Goal: Communication & Community: Answer question/provide support

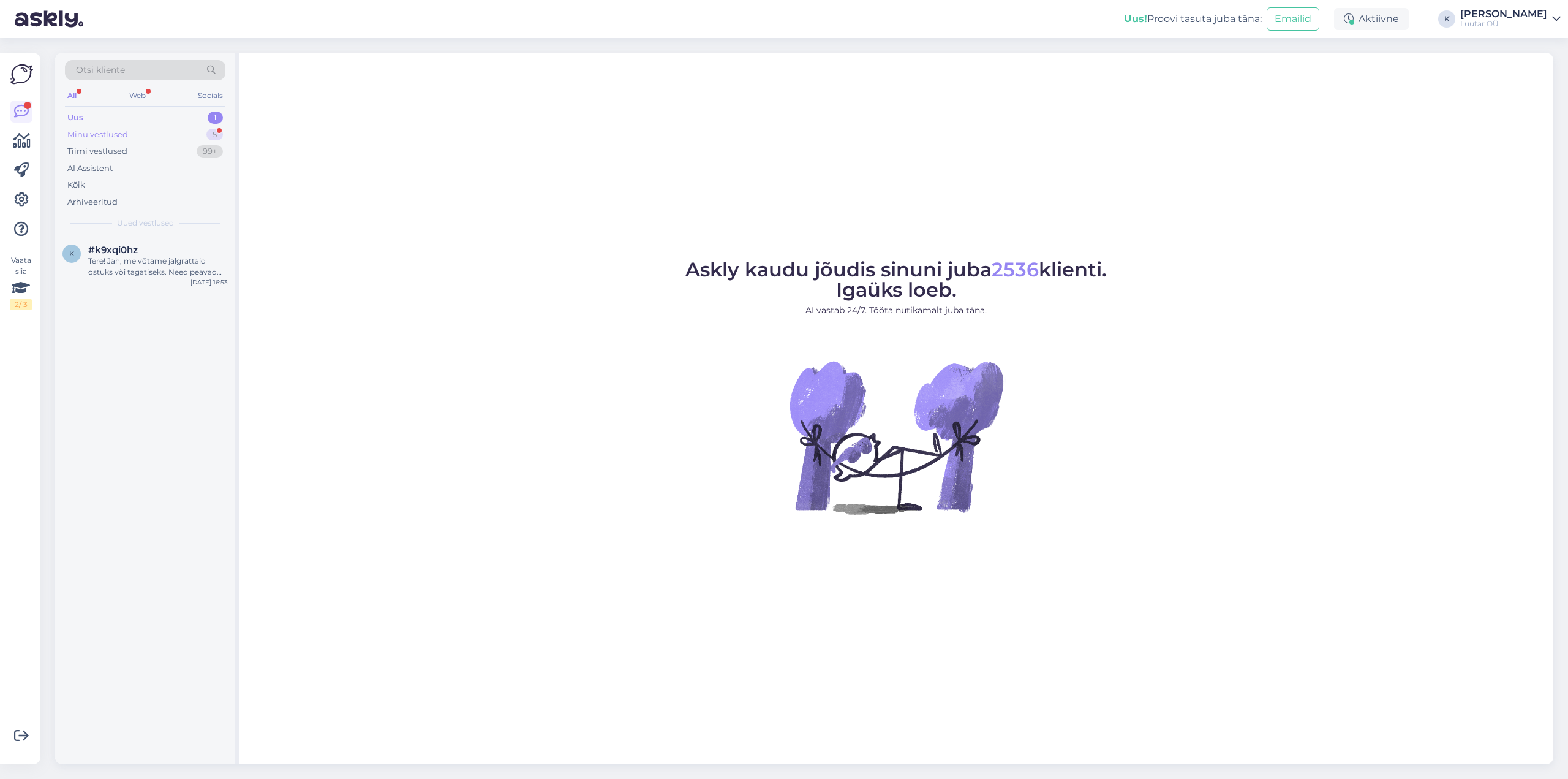
click at [115, 127] on div "Minu vestlused 5" at bounding box center [146, 135] width 161 height 17
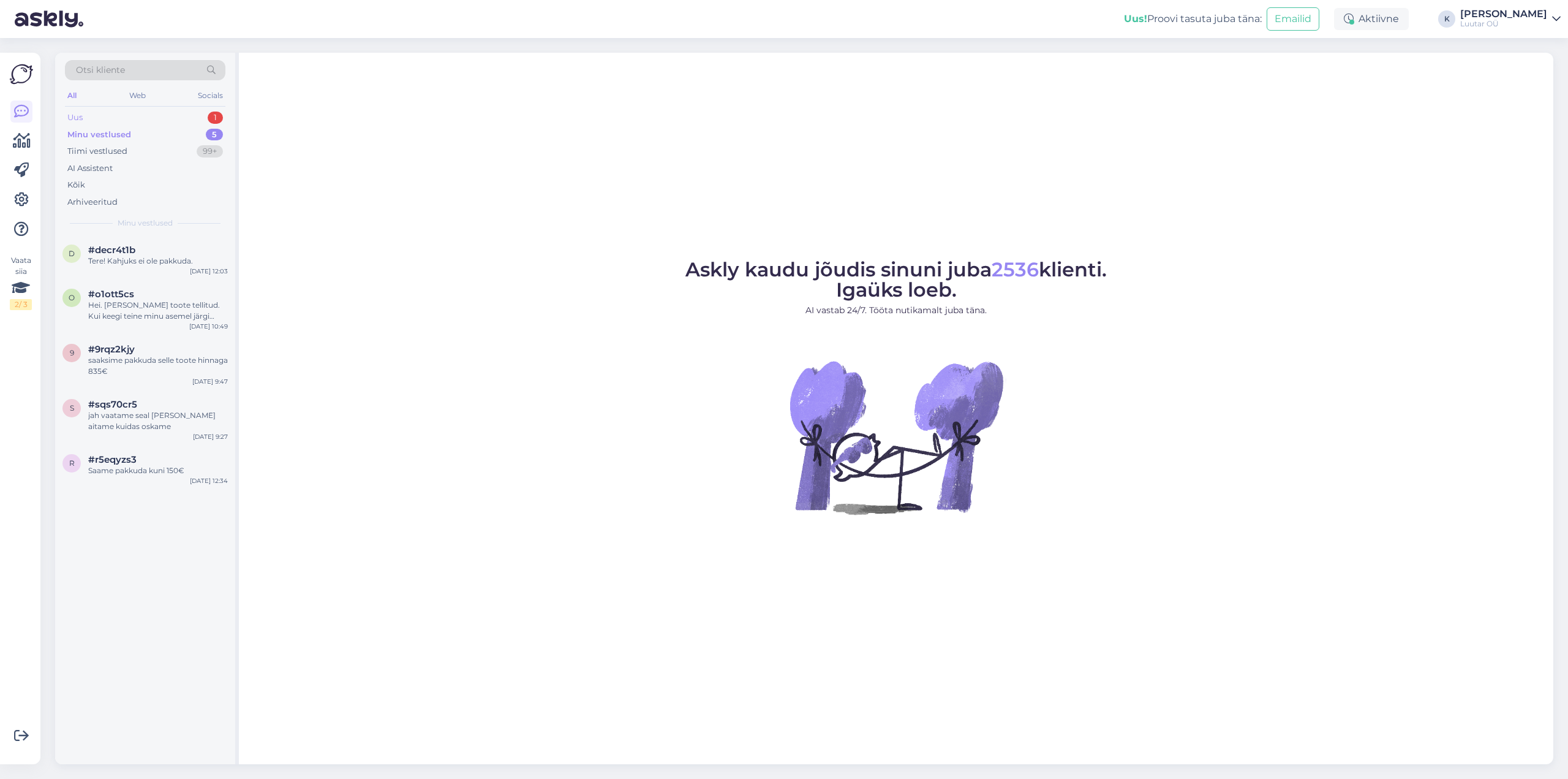
click at [88, 112] on div "Uus 1" at bounding box center [146, 117] width 161 height 17
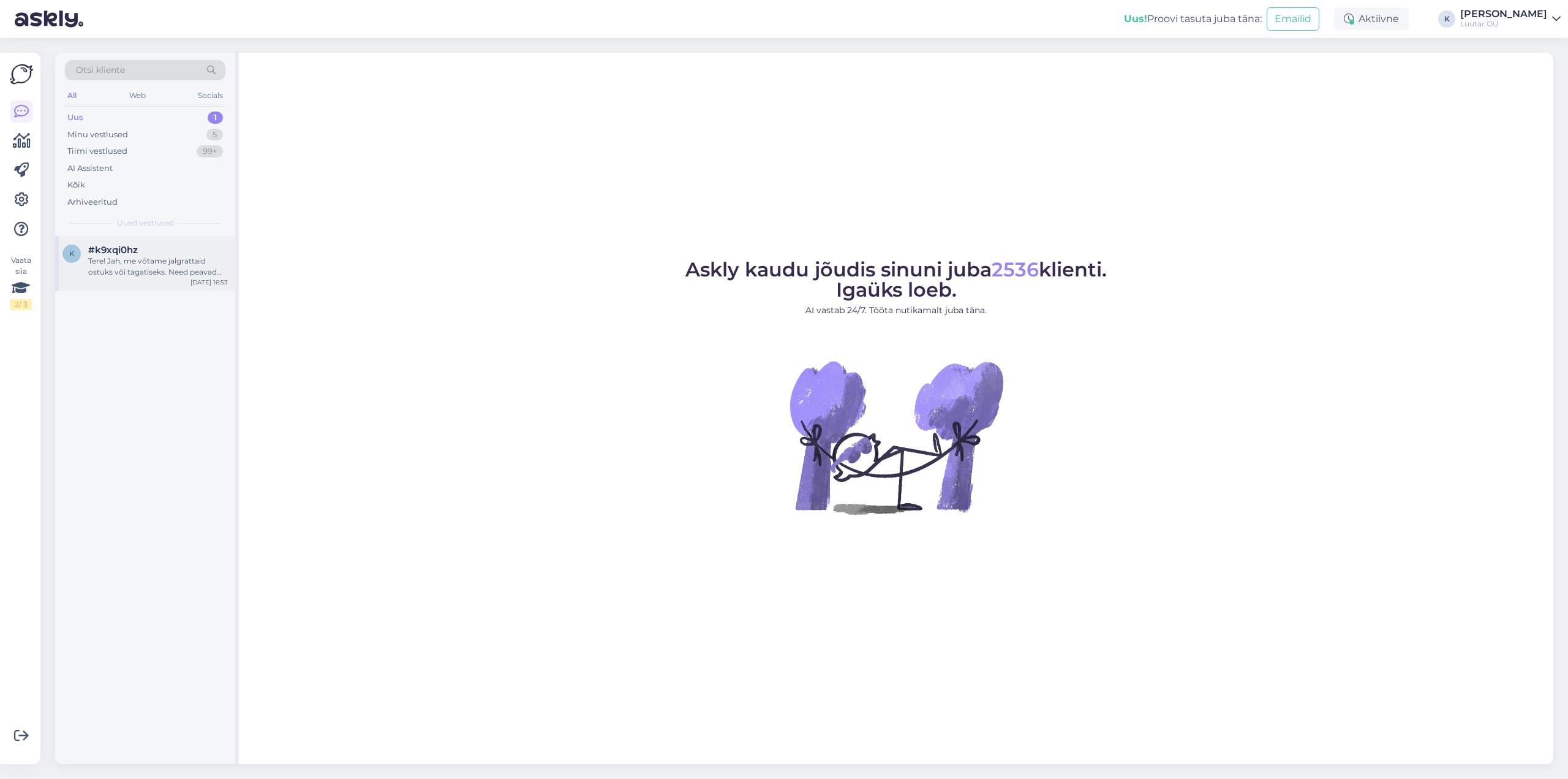
click at [129, 259] on div "Tere! Jah, me võtame jalgrattaid ostuks või tagatiseks. Need peavad olema heas …" at bounding box center [157, 266] width 140 height 22
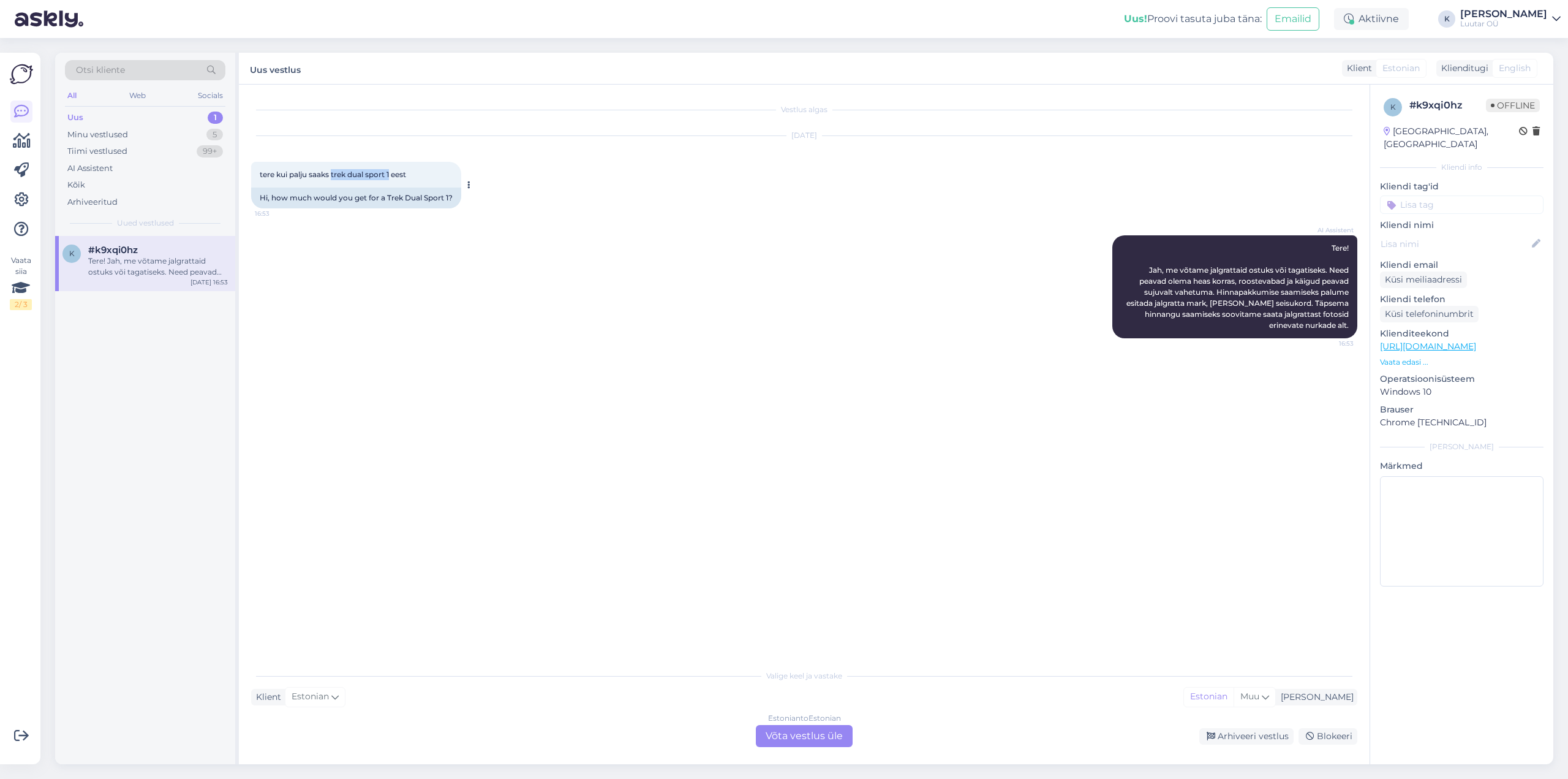
drag, startPoint x: 333, startPoint y: 175, endPoint x: 393, endPoint y: 173, distance: 60.0
click at [393, 173] on span "tere kui palju saaks trek dual sport 1 eest" at bounding box center [332, 174] width 147 height 9
copy span "trek dual sport 1"
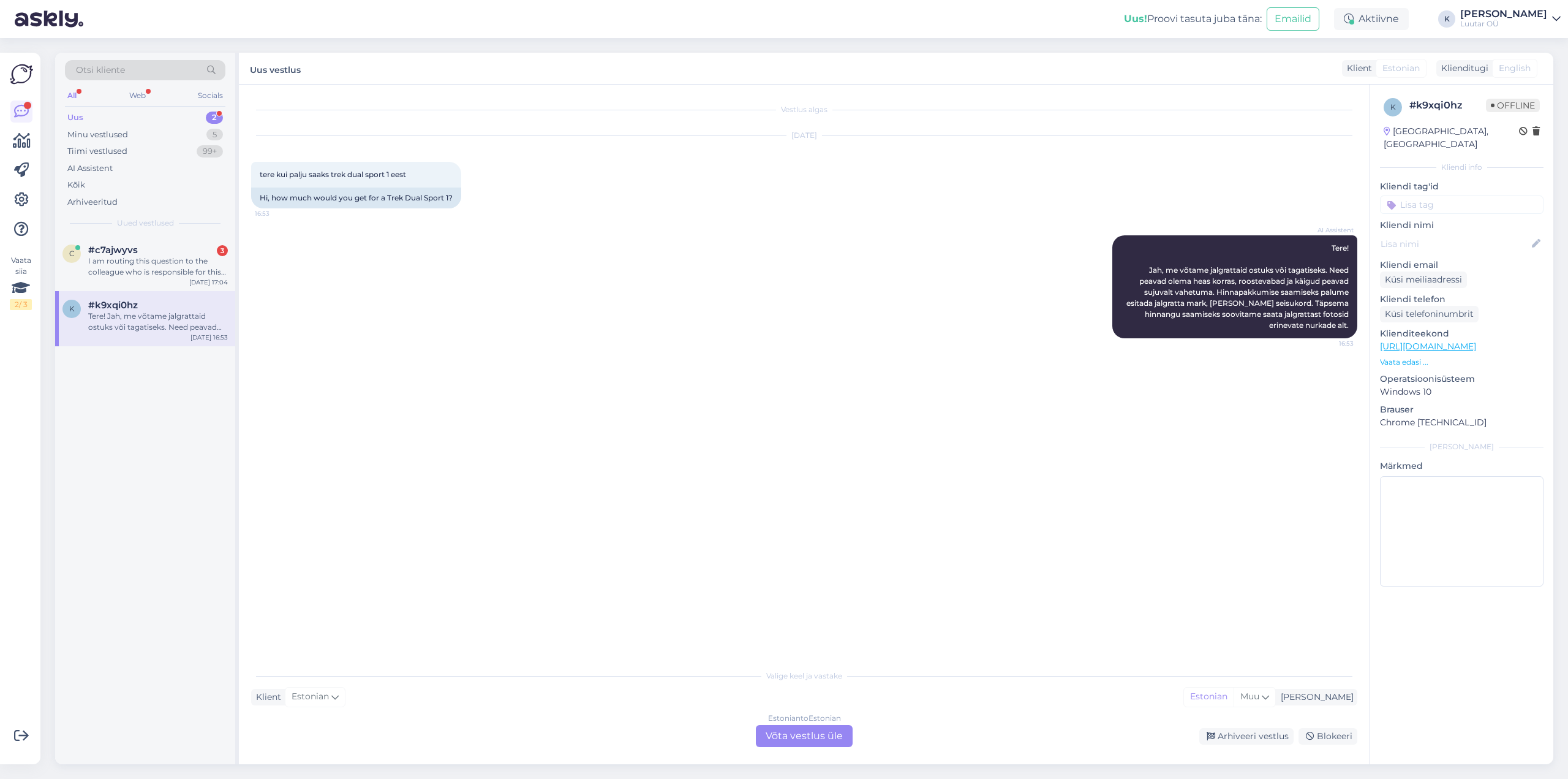
click at [810, 735] on div "Estonian to Estonian Võta vestlus üle" at bounding box center [805, 735] width 97 height 22
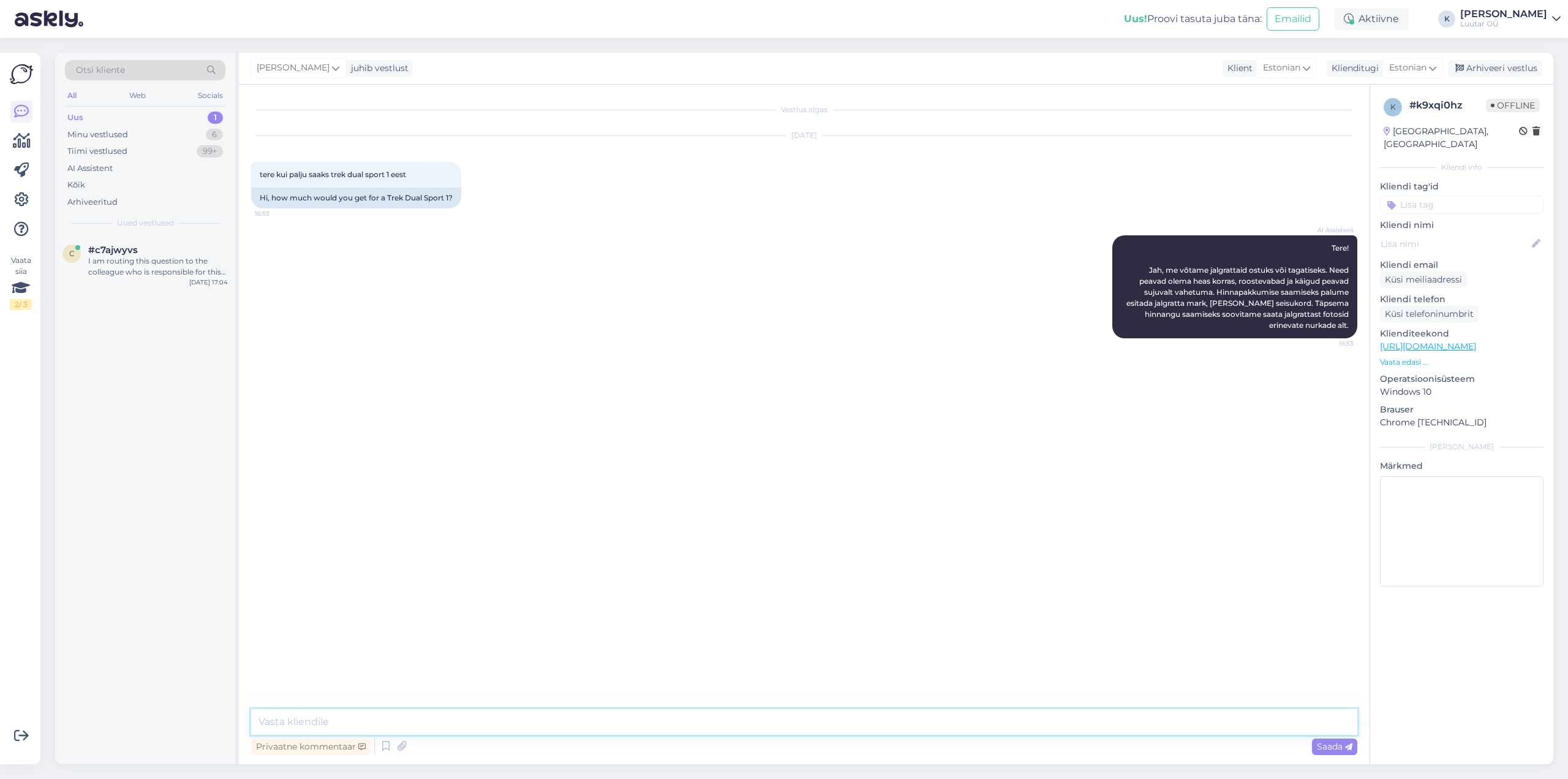
click at [755, 725] on textarea at bounding box center [804, 721] width 1106 height 26
type textarea "Tere!"
type textarea "Saame pakkuda kuni 190€"
click at [120, 267] on div "I am routing this question to the colleague who is responsible for this topic. …" at bounding box center [157, 266] width 140 height 22
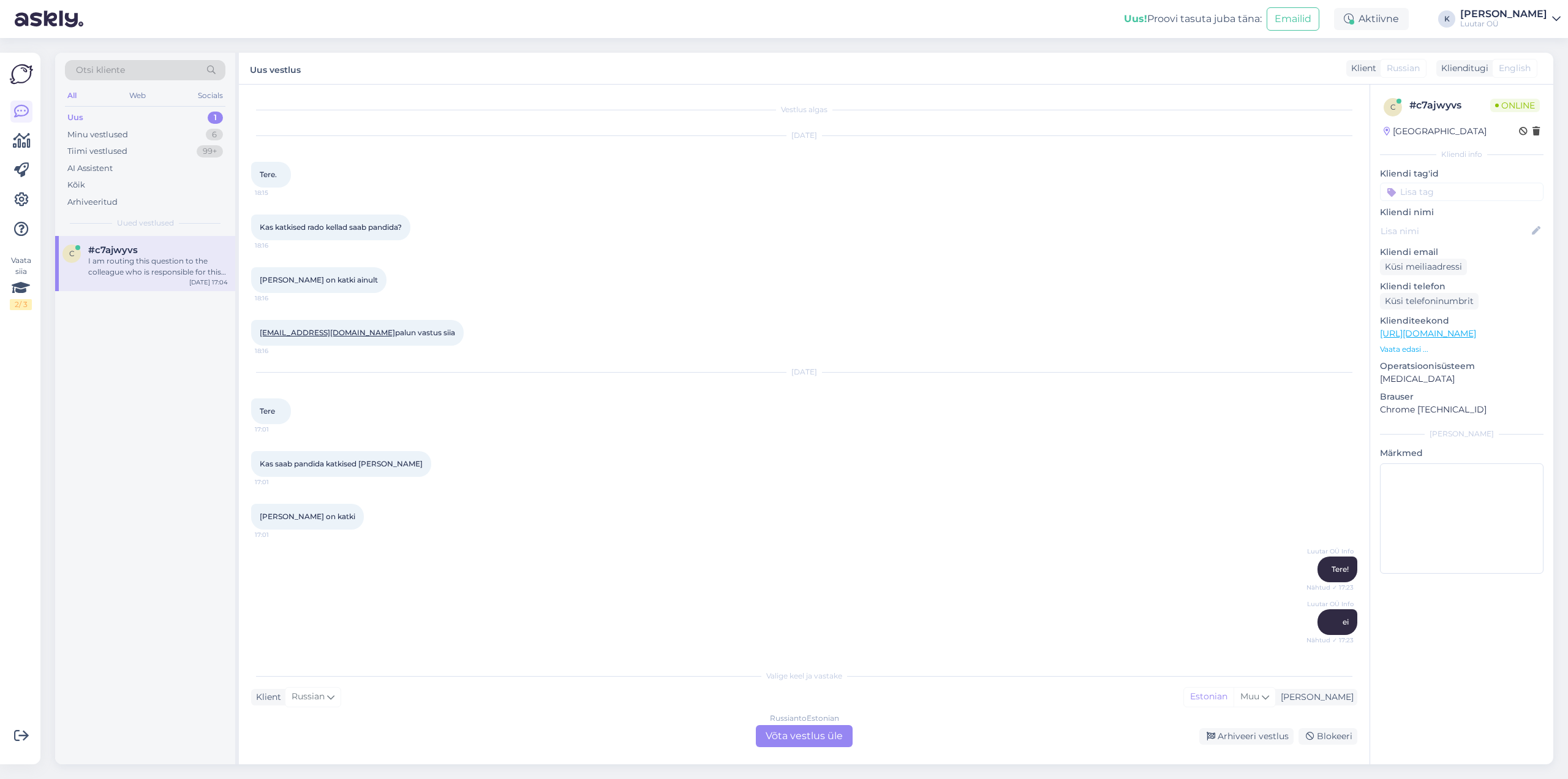
scroll to position [1056, 0]
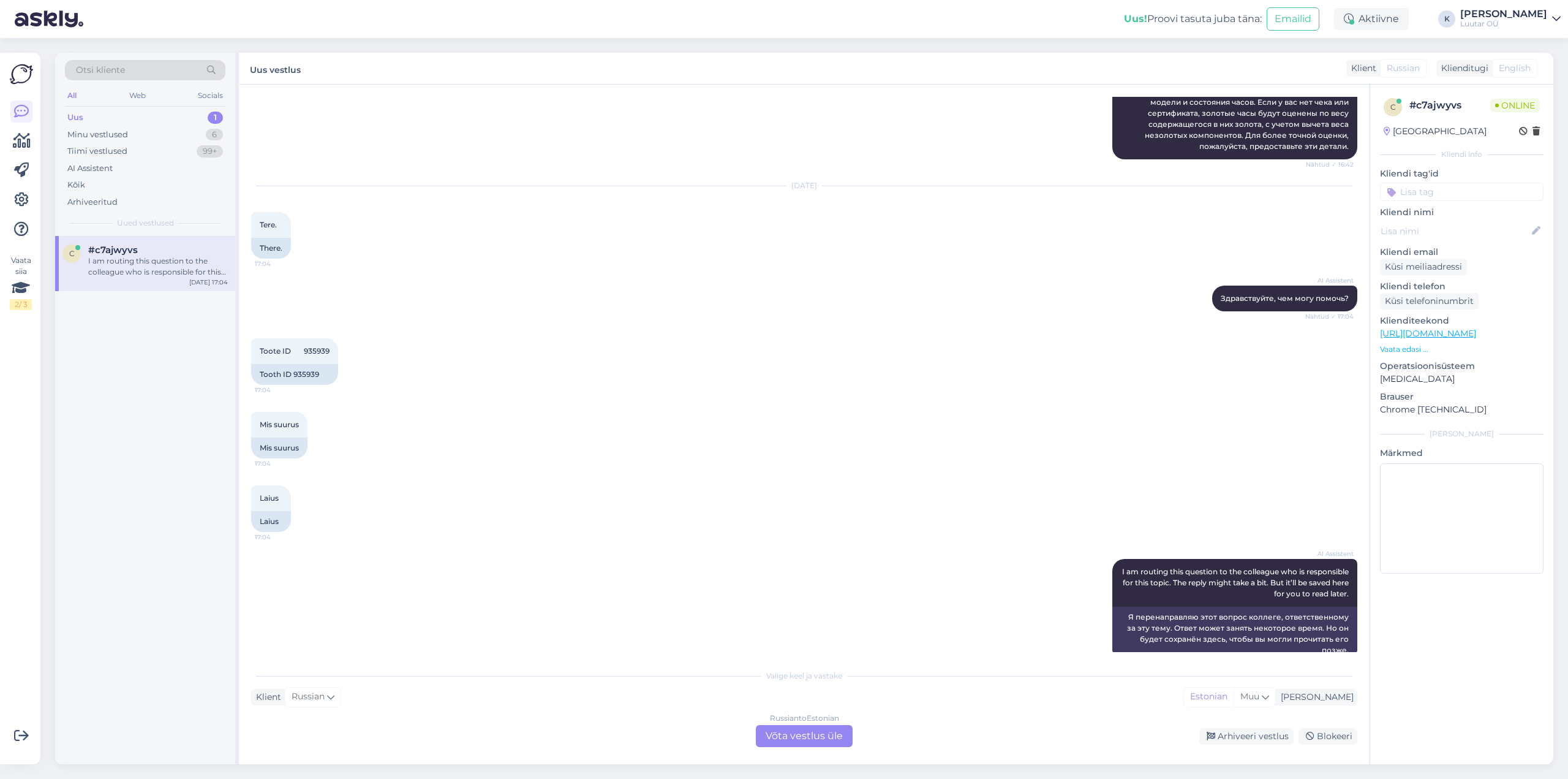
click at [801, 736] on div "Russian to Estonian Võta vestlus üle" at bounding box center [805, 735] width 97 height 22
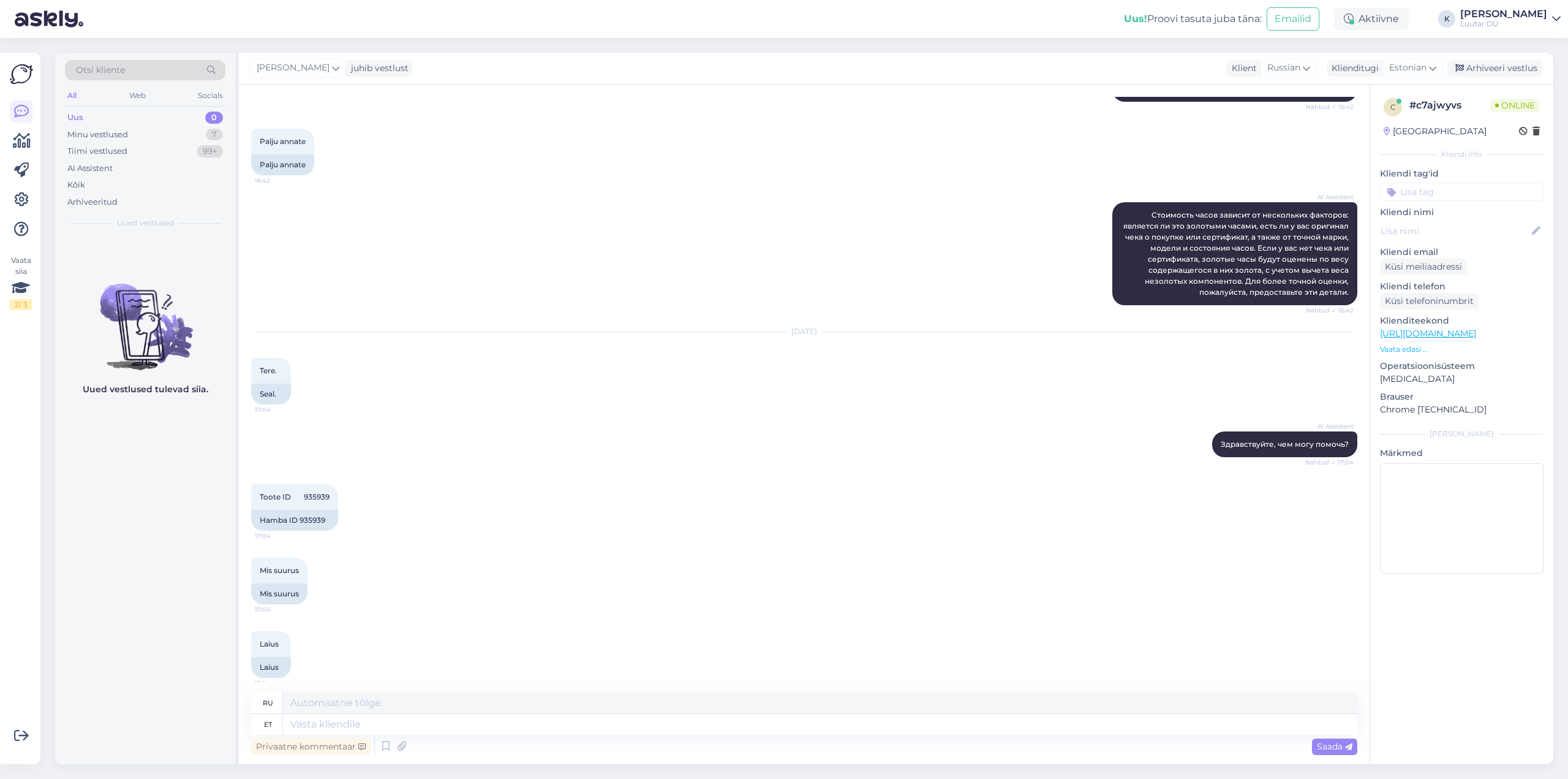
scroll to position [1195, 0]
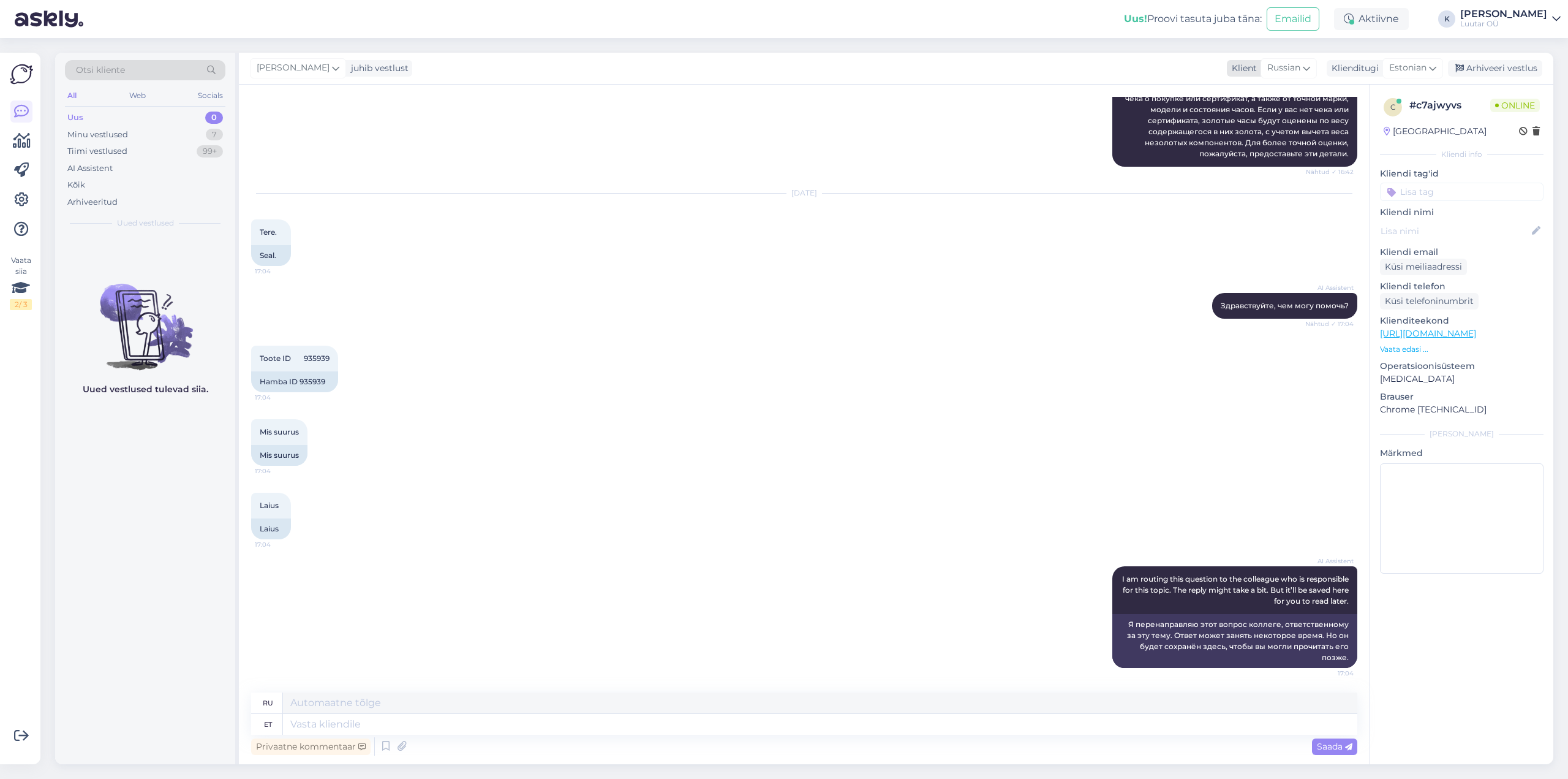
click at [1305, 70] on icon at bounding box center [1306, 68] width 8 height 13
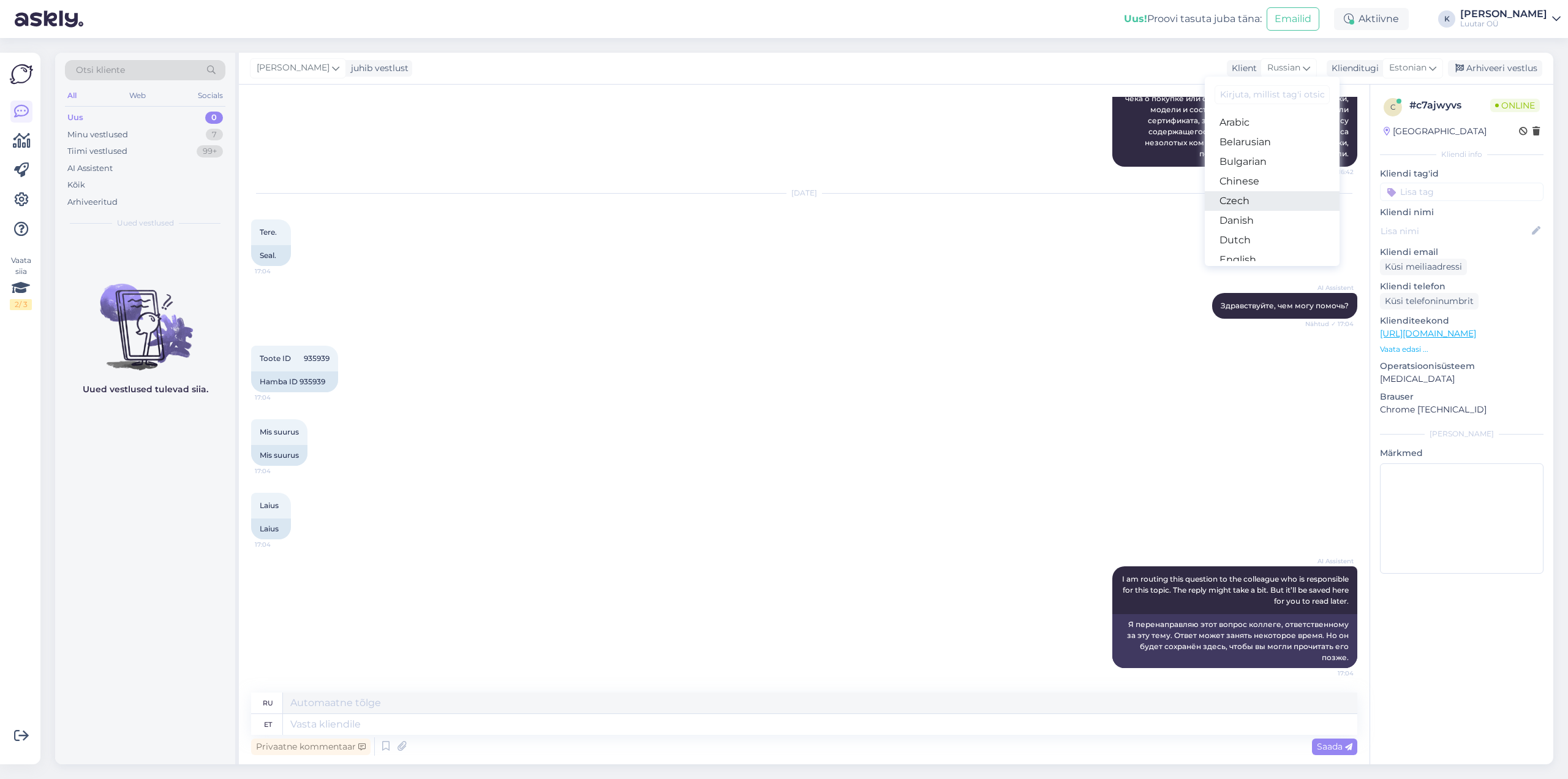
scroll to position [61, 0]
click at [1257, 220] on link "Estonian" at bounding box center [1272, 218] width 135 height 19
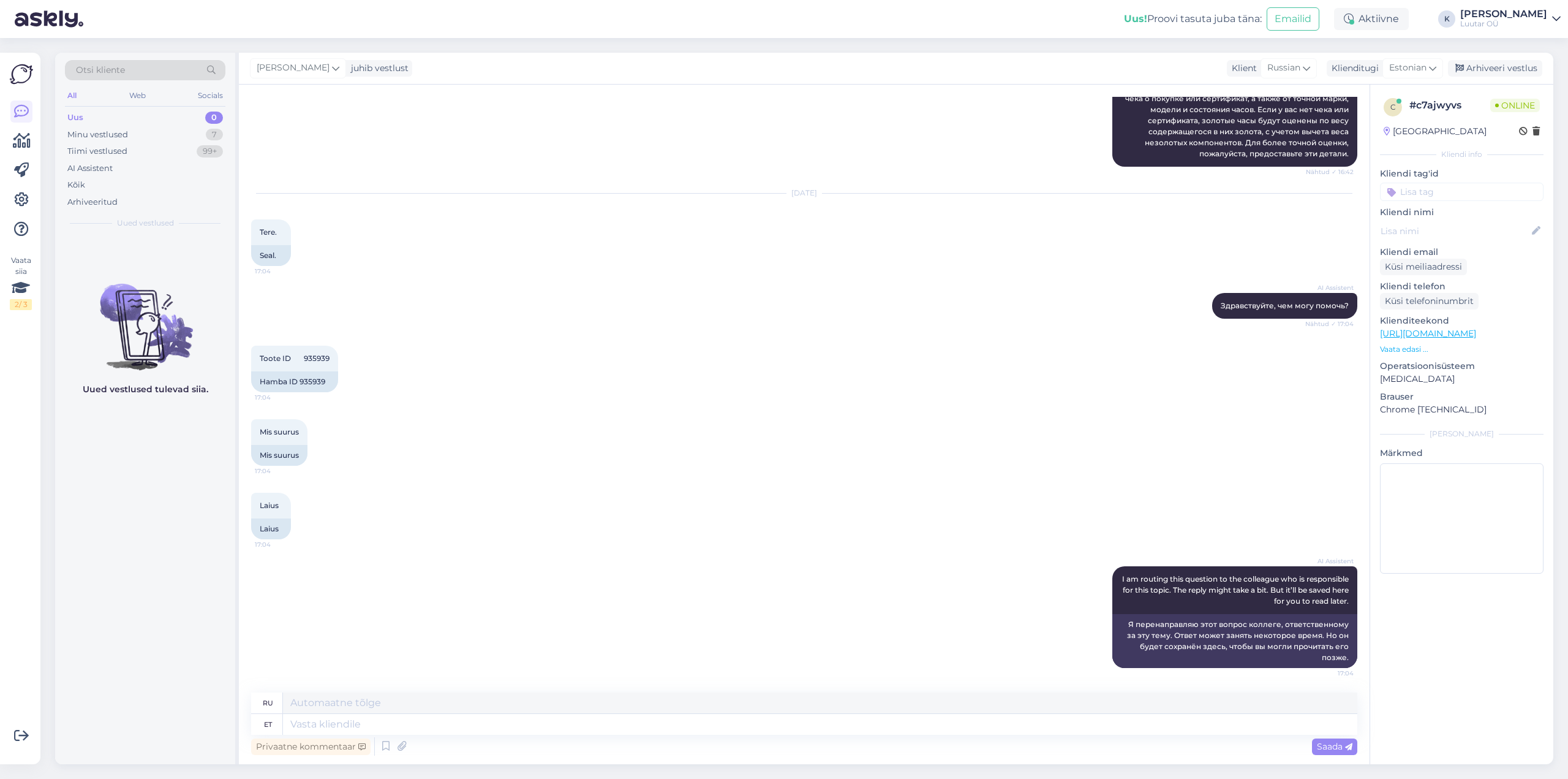
scroll to position [1179, 0]
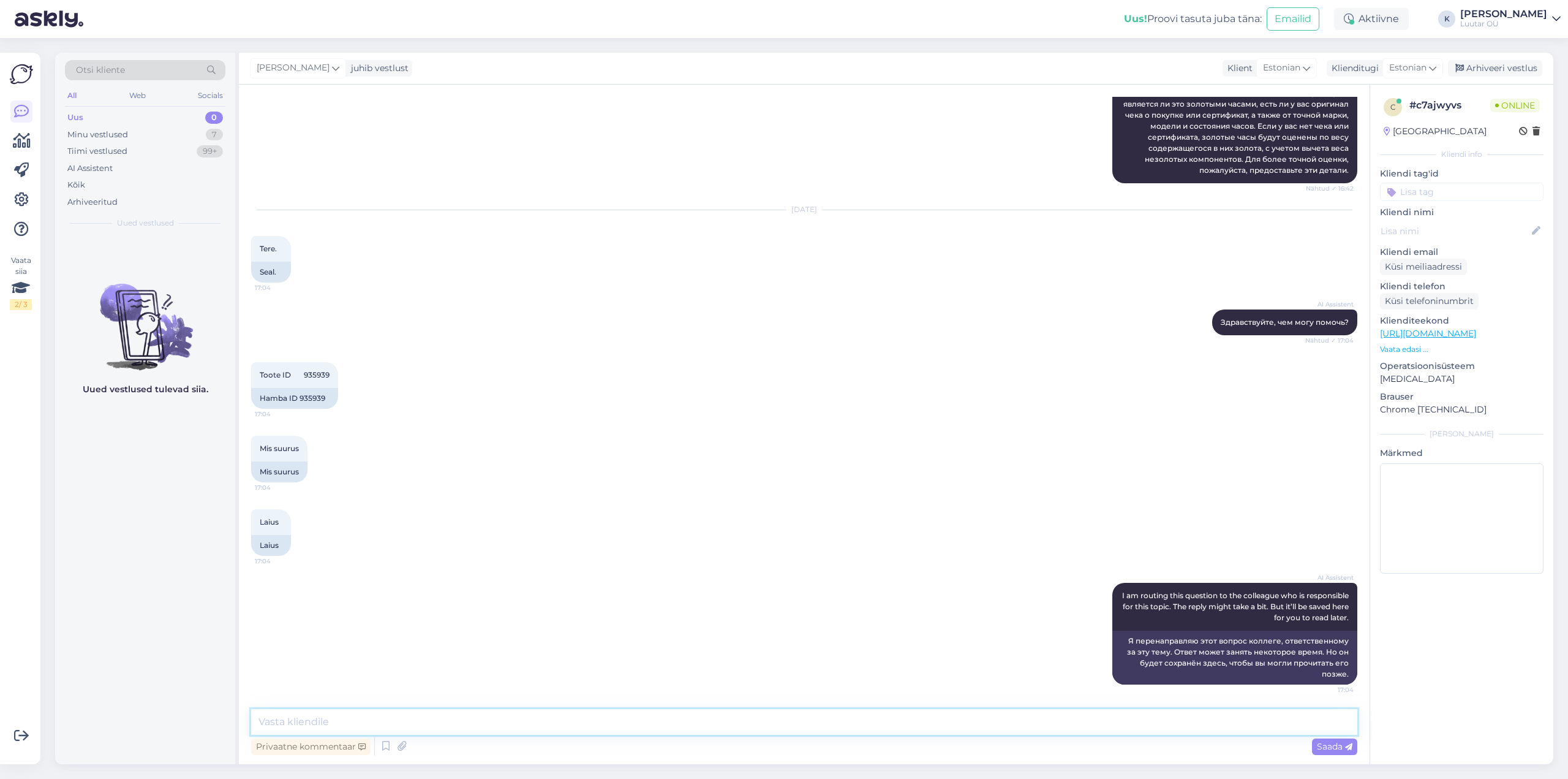
click at [578, 716] on textarea at bounding box center [804, 721] width 1106 height 26
type textarea "Tere!"
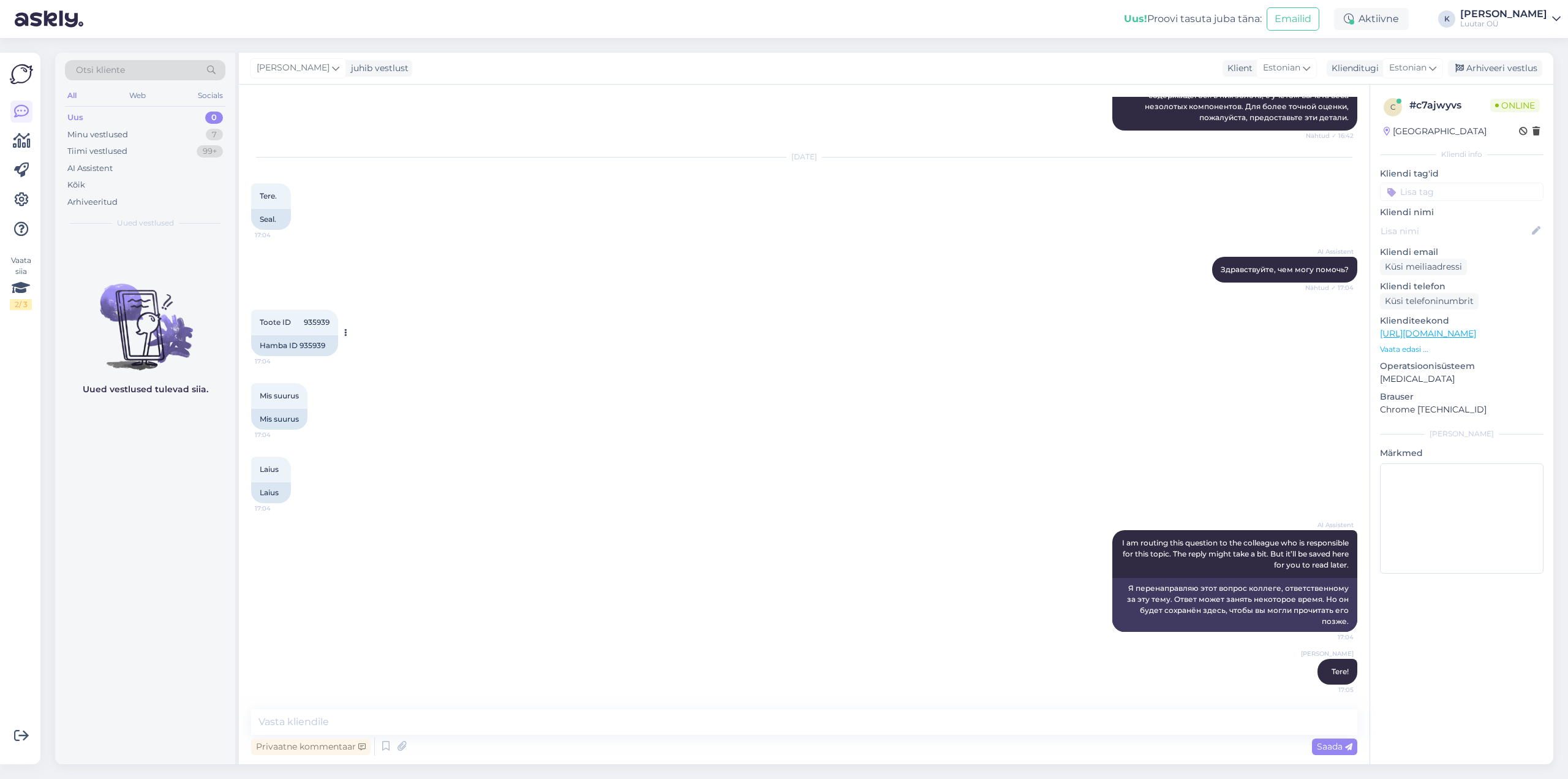
click at [314, 321] on span "Toote ID 935939" at bounding box center [294, 322] width 69 height 9
copy div "935939 17:04"
click at [383, 725] on textarea at bounding box center [804, 721] width 1106 height 26
paste textarea "Kaal:2,18g.Laius:21mm.Suurus:19mm"
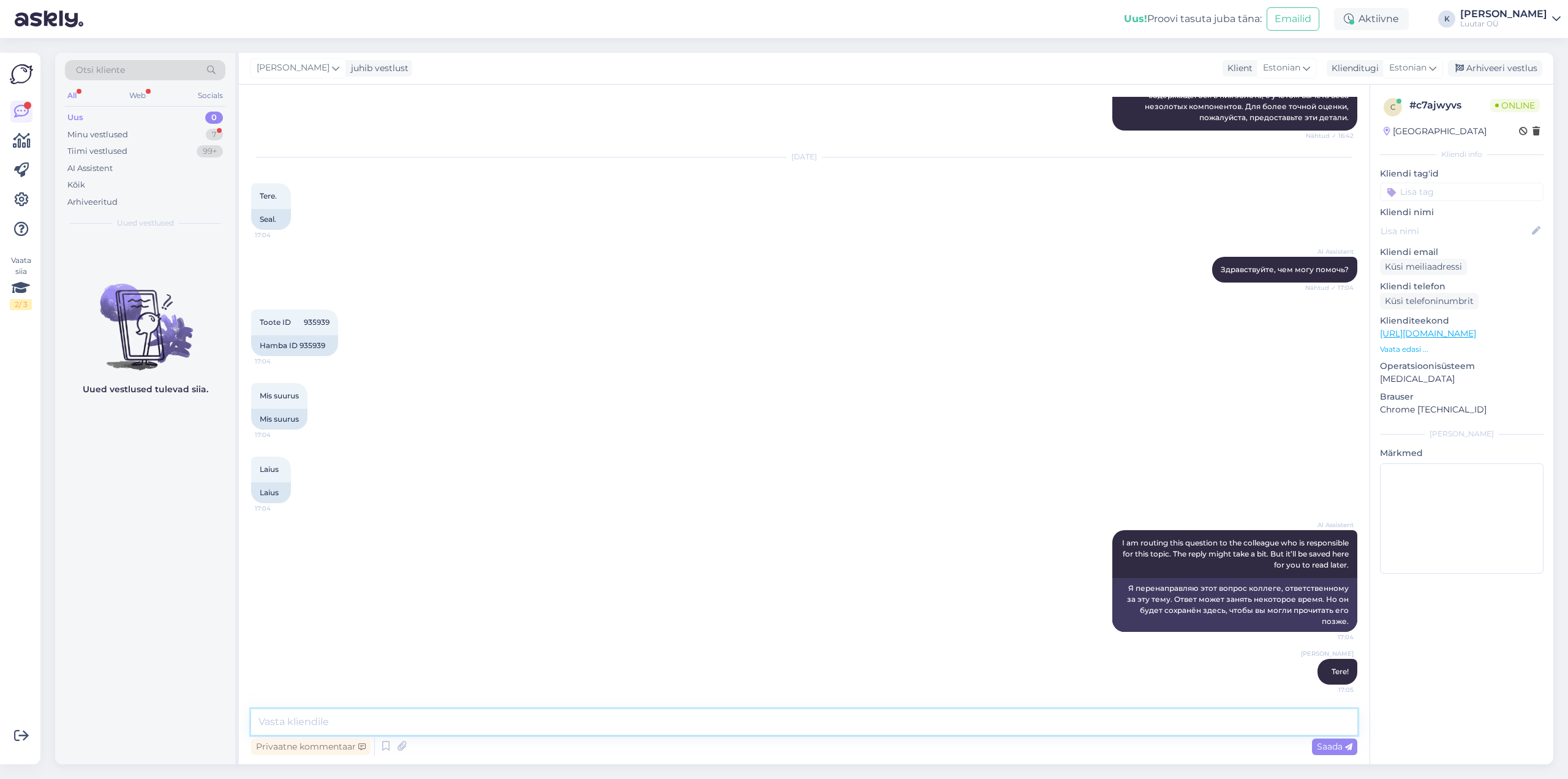
type textarea "Kaal:2,18g.Laius:21mm.Suurus:19mm"
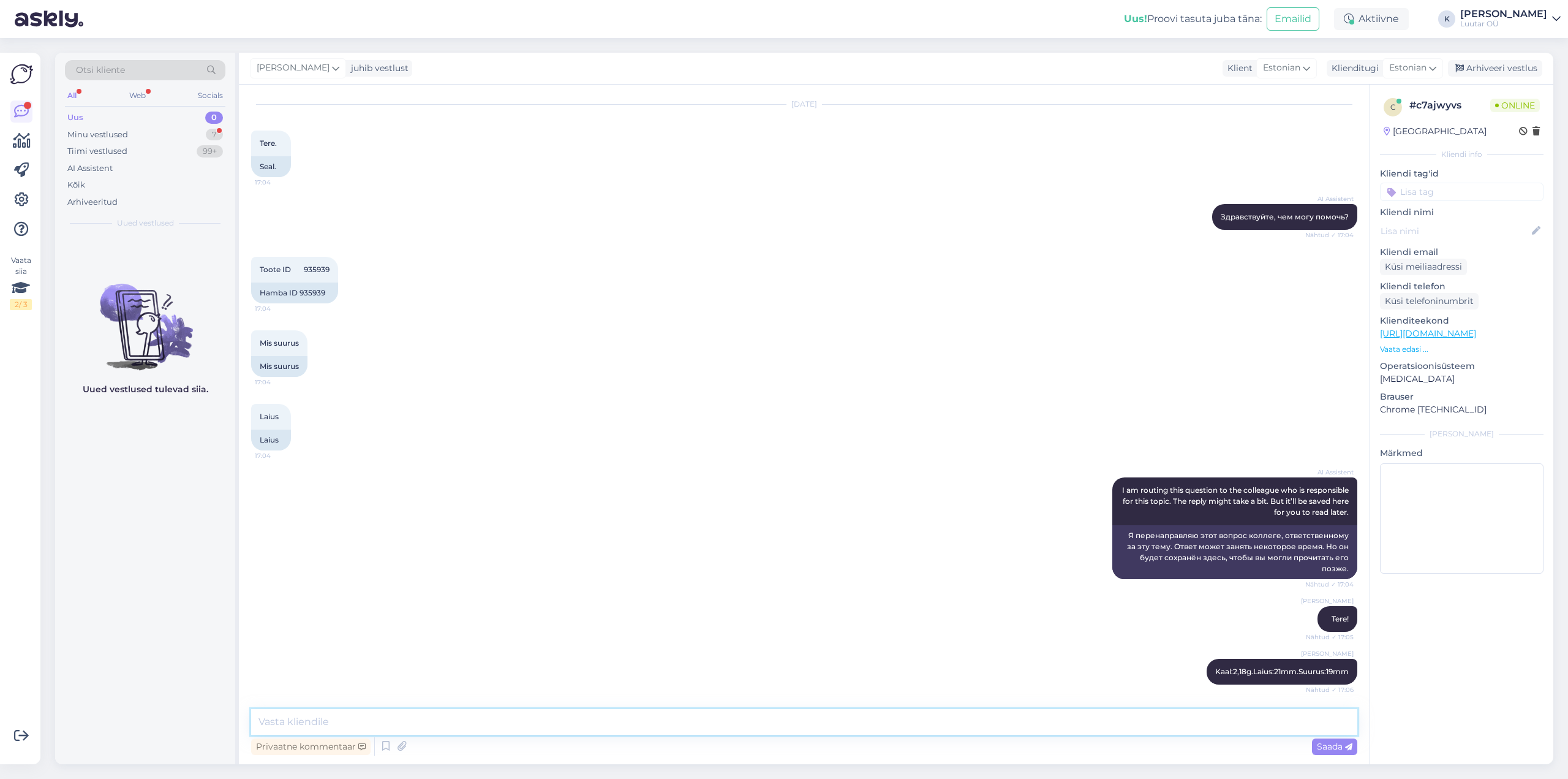
scroll to position [1389, 0]
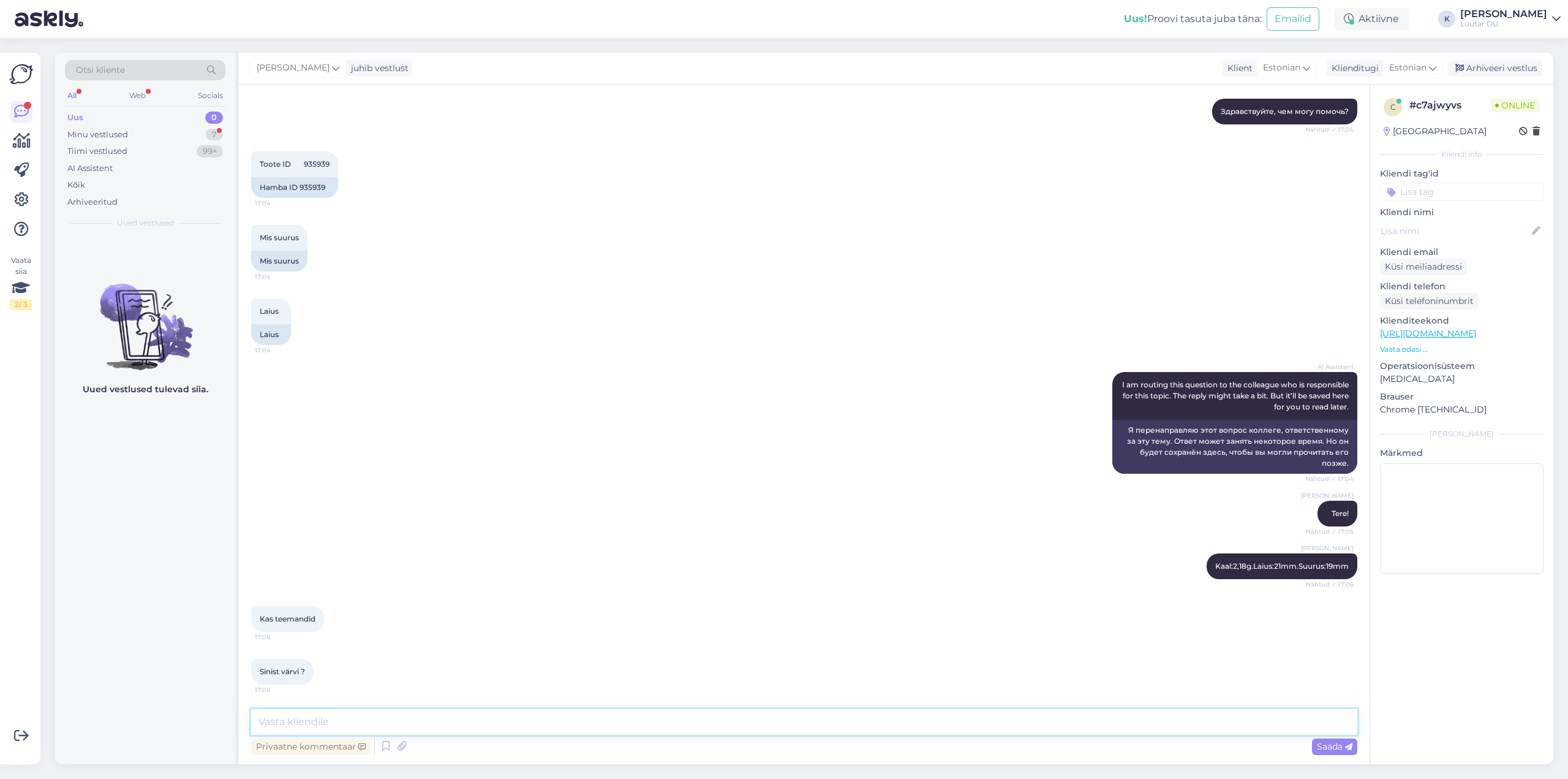
click at [325, 723] on textarea at bounding box center [804, 721] width 1106 height 26
type textarea "Brillud läbipaistvad"
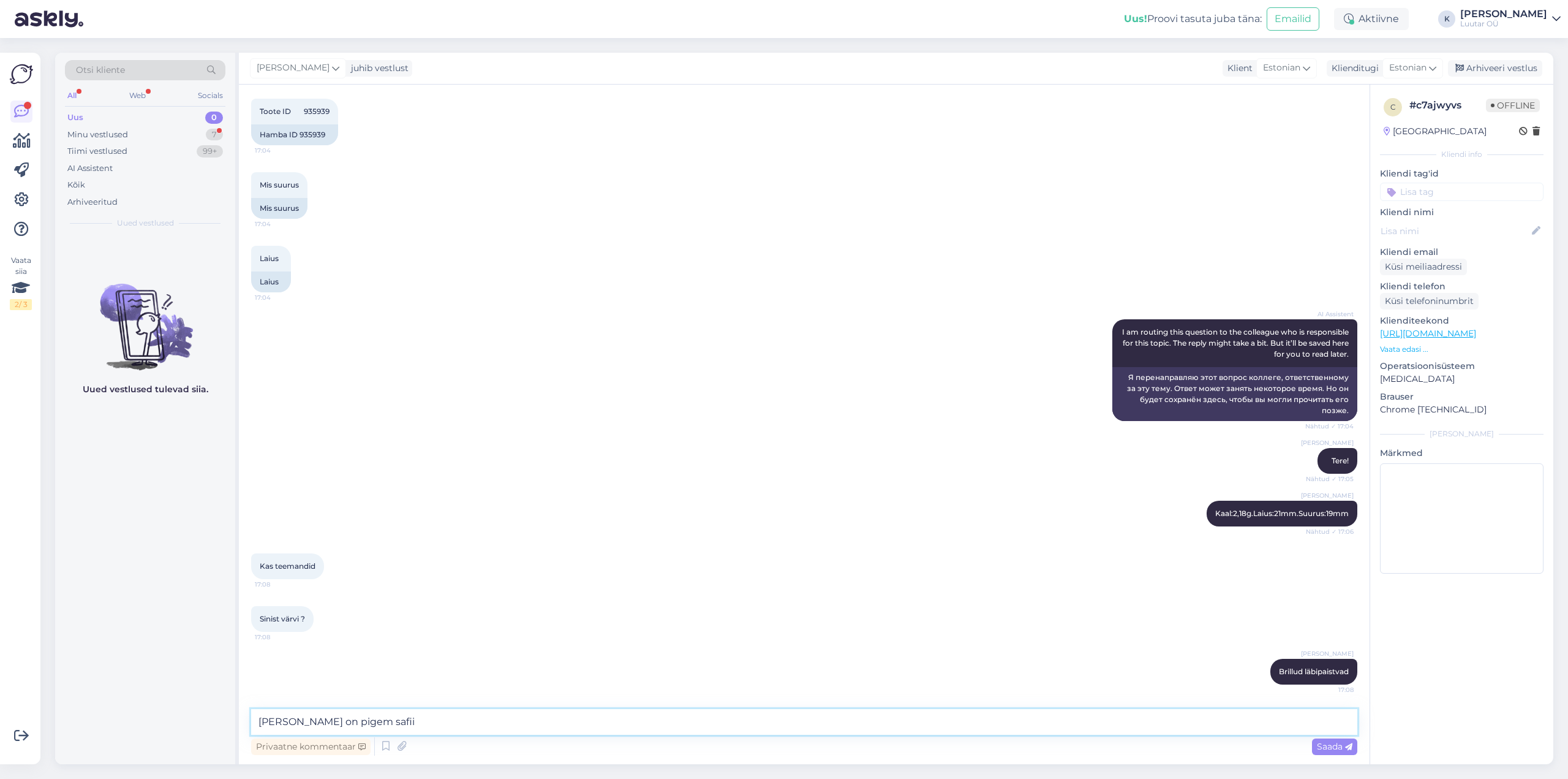
type textarea "[PERSON_NAME] on pigem safiir"
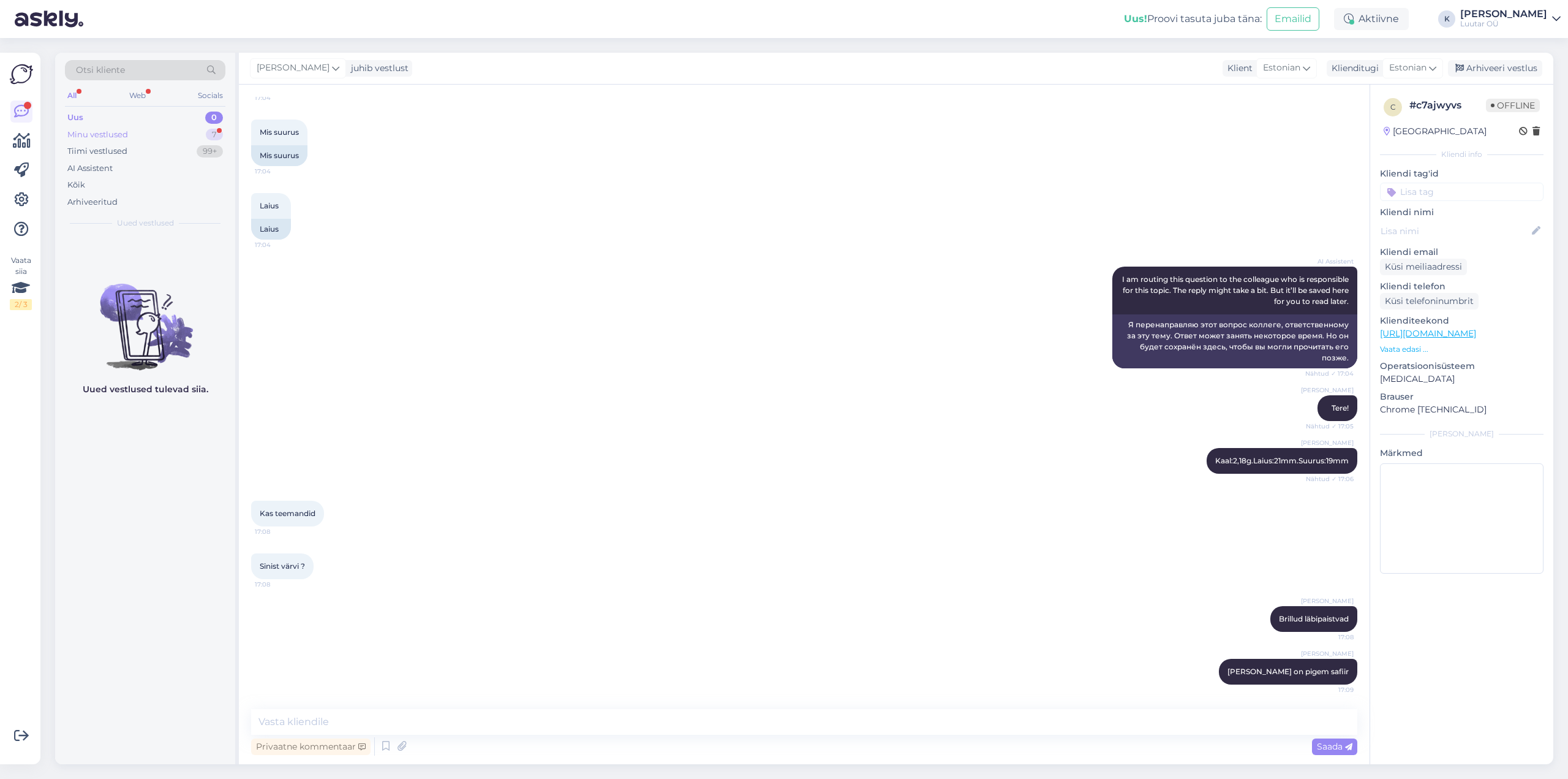
click at [102, 133] on div "Minu vestlused" at bounding box center [97, 135] width 60 height 13
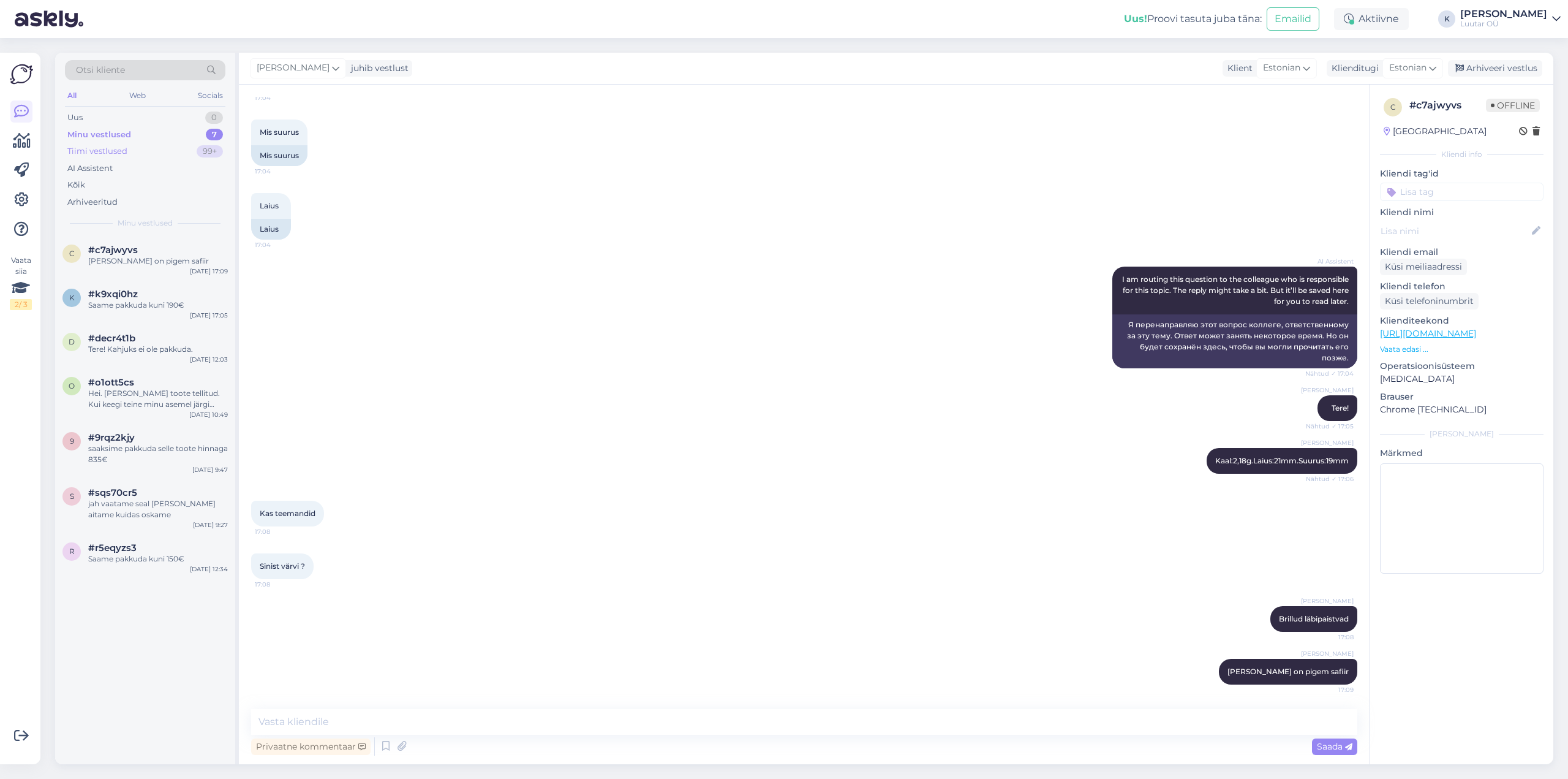
click at [92, 148] on div "Tiimi vestlused" at bounding box center [97, 151] width 60 height 13
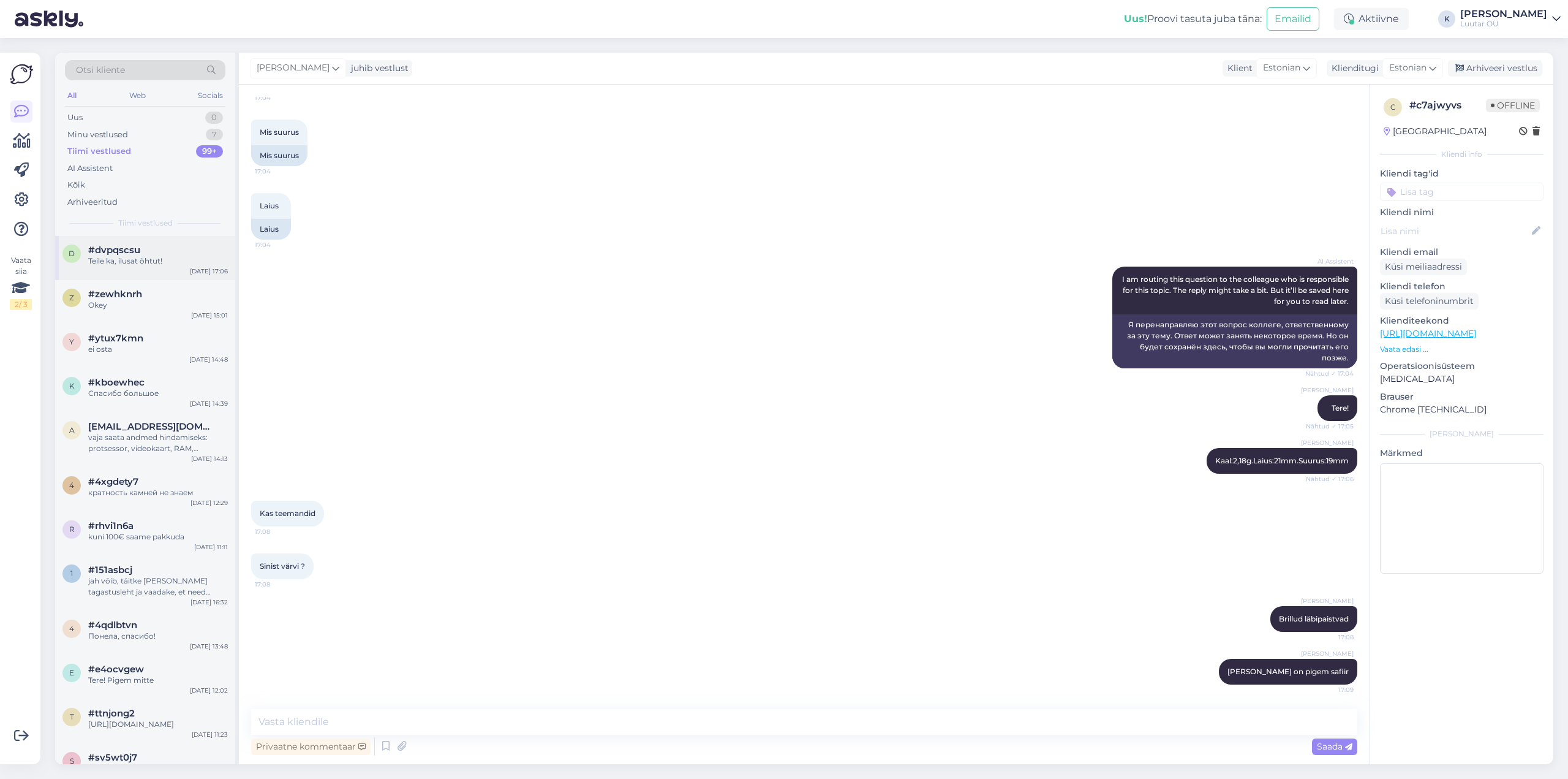
click at [120, 253] on span "#dvpqscsu" at bounding box center [114, 250] width 52 height 11
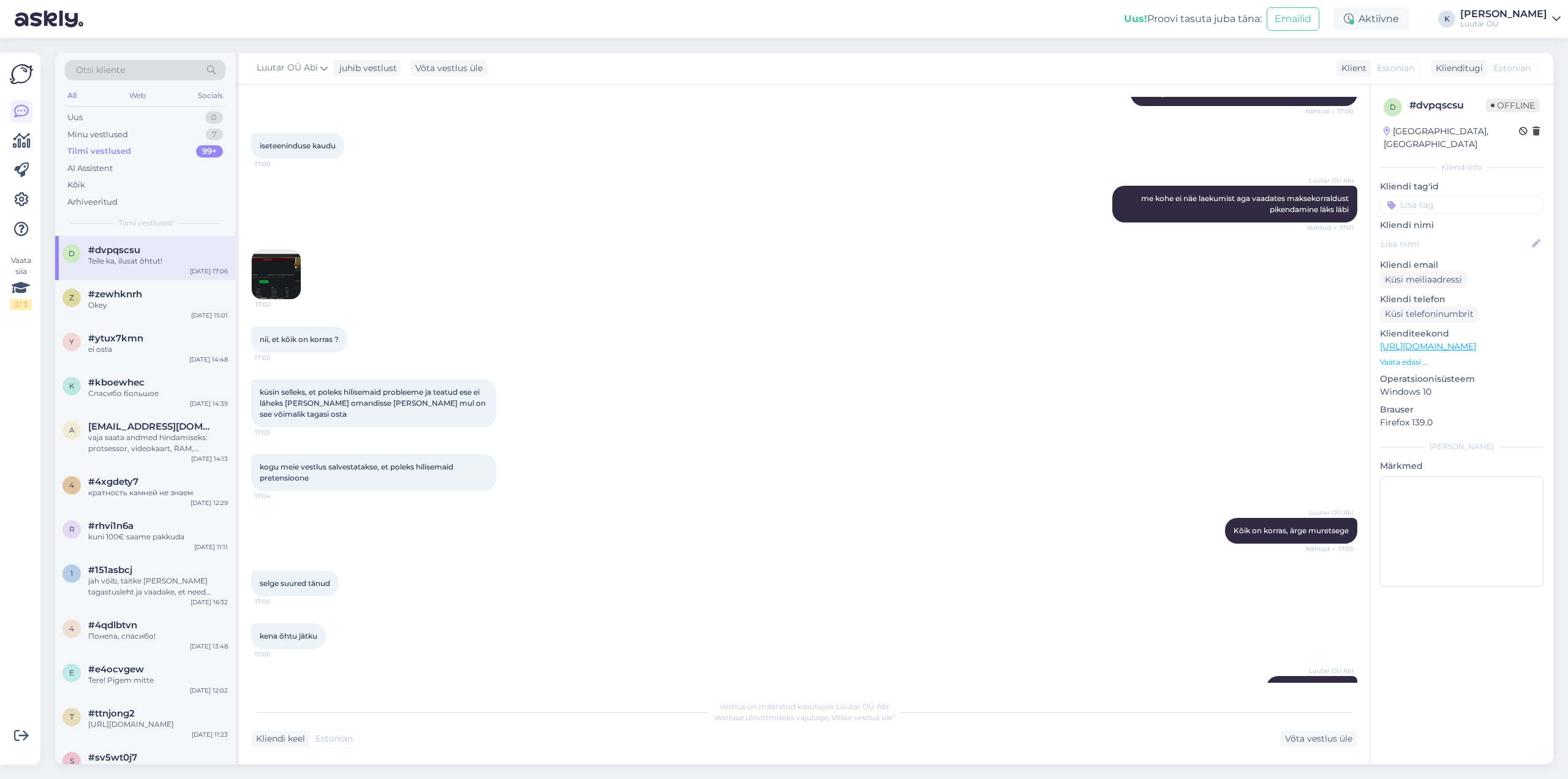
scroll to position [2549, 0]
click at [98, 133] on div "Minu vestlused" at bounding box center [97, 135] width 60 height 13
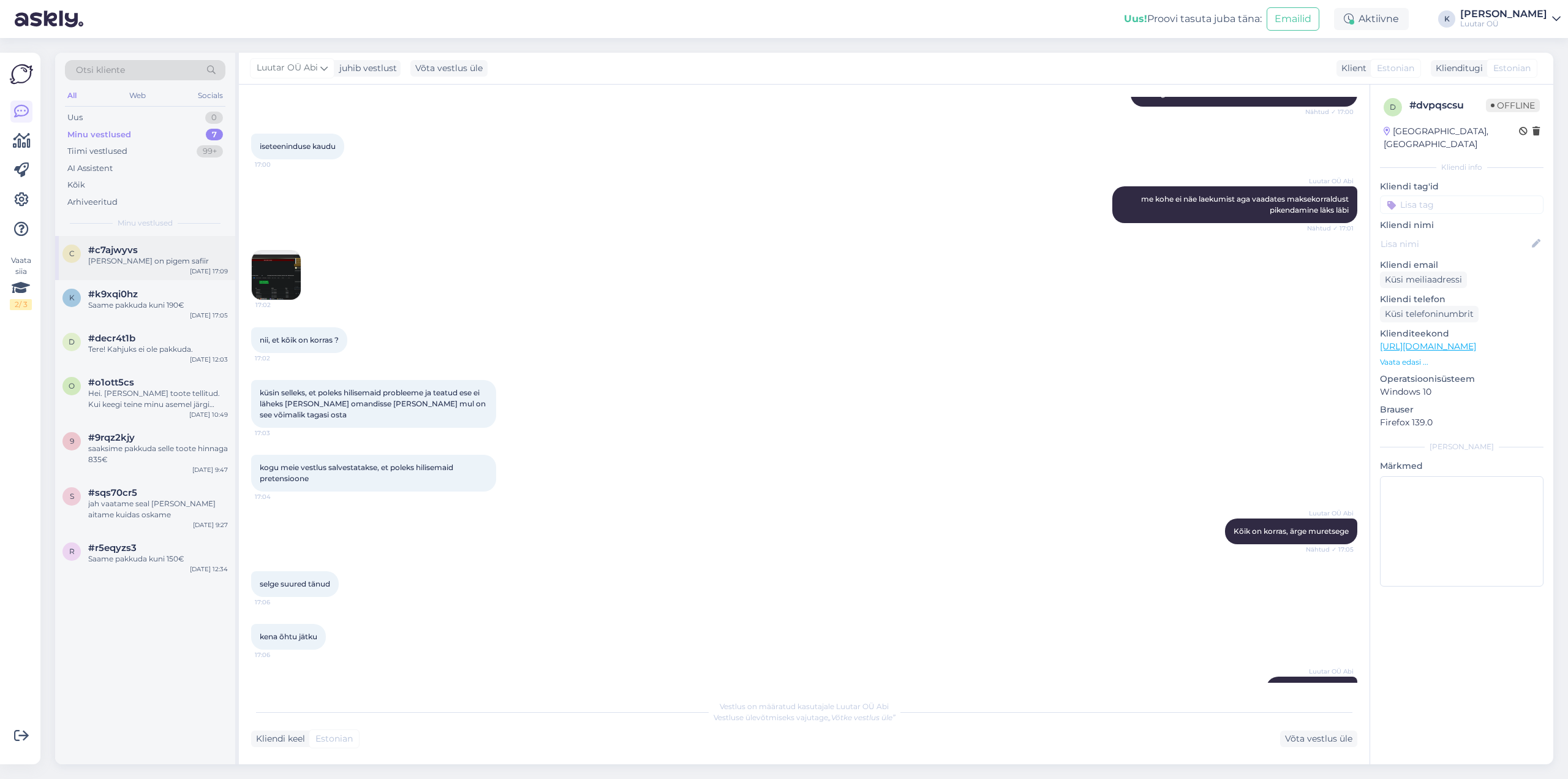
click at [111, 257] on div "[PERSON_NAME] on pigem safiir" at bounding box center [157, 261] width 140 height 11
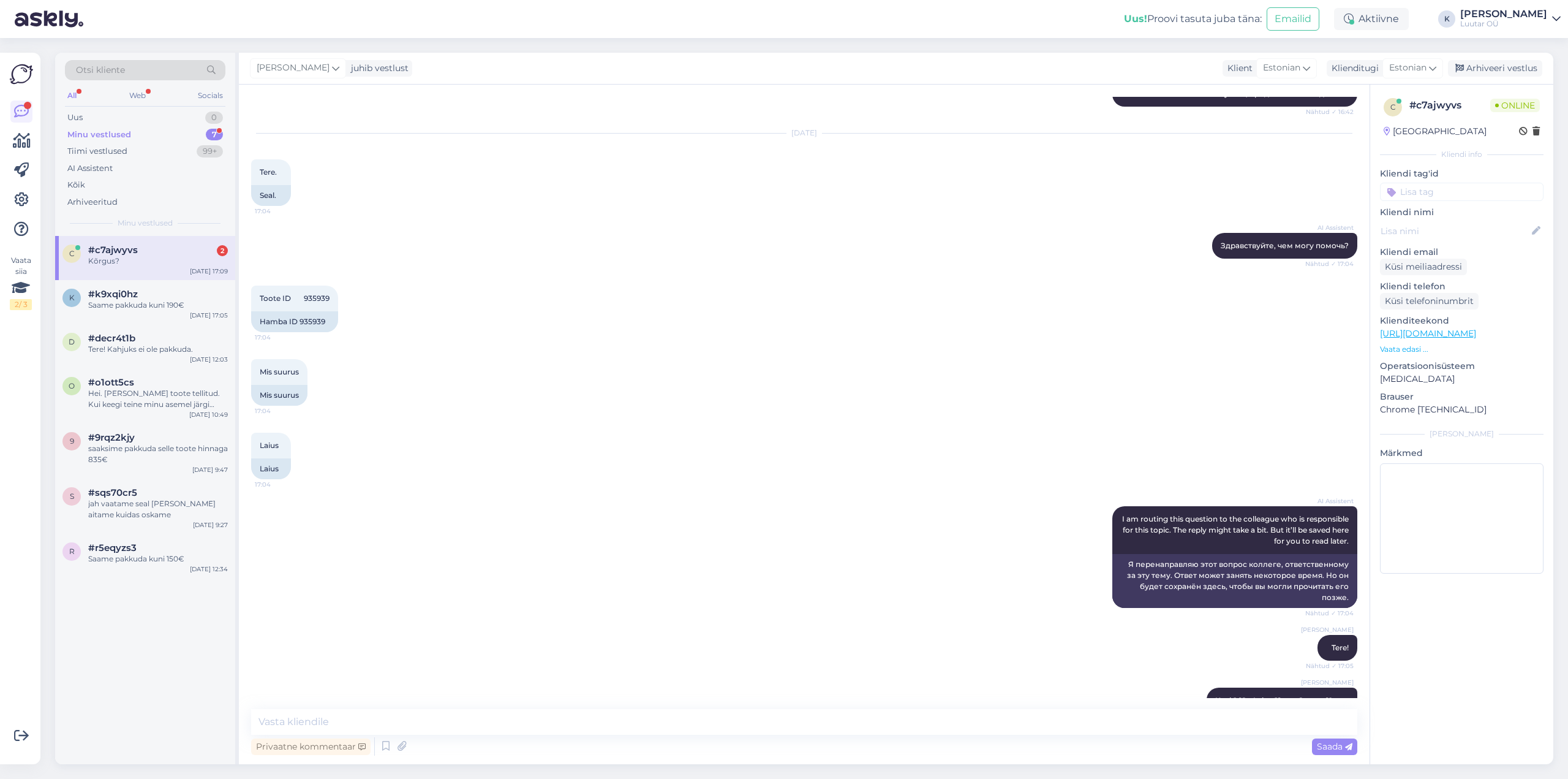
scroll to position [1232, 0]
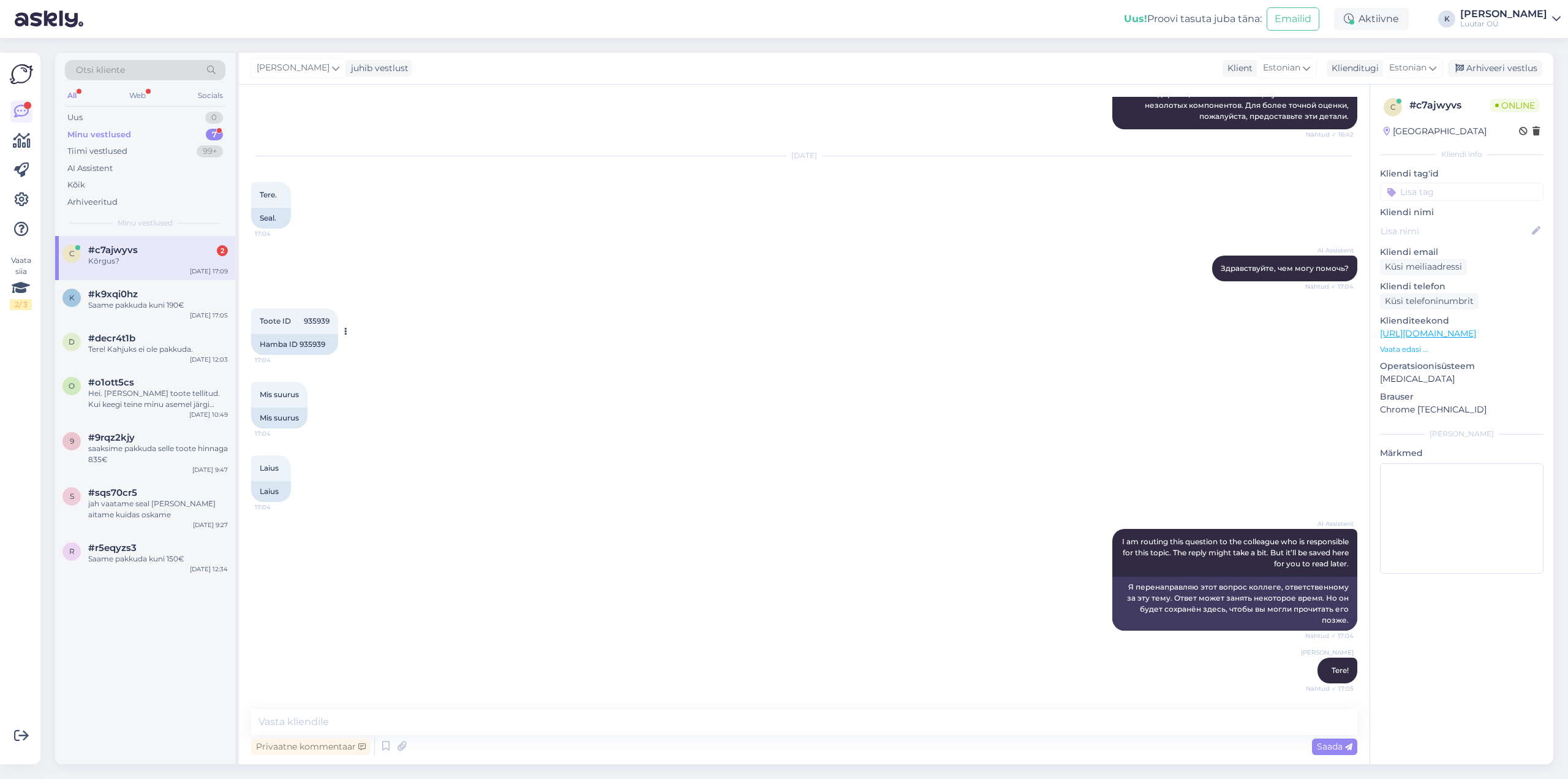
click at [316, 321] on span "Toote ID 935939" at bounding box center [294, 320] width 69 height 9
copy div "935939 17:04"
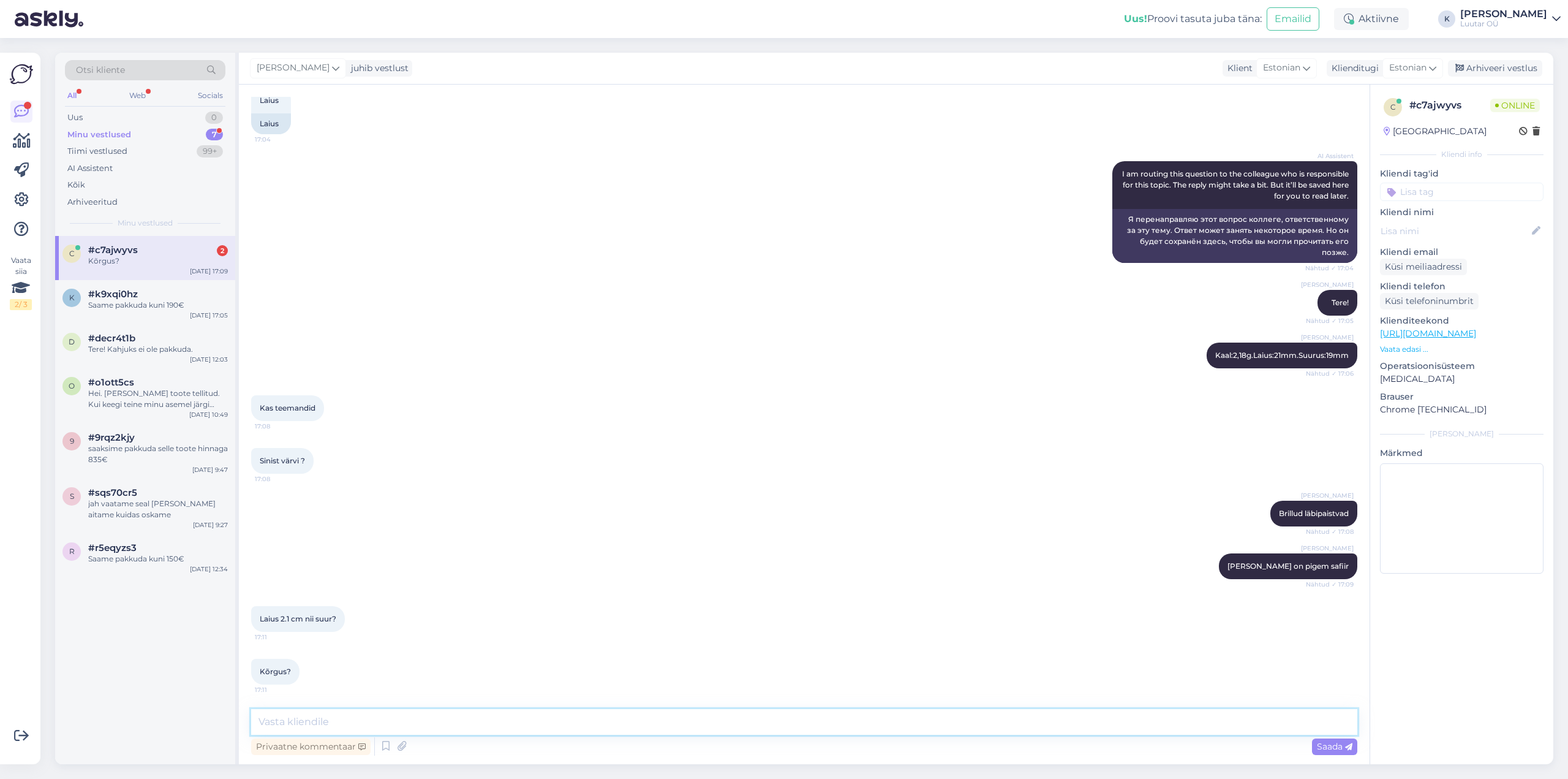
click at [370, 719] on textarea at bounding box center [804, 721] width 1106 height 26
type textarea "täpsustan üle selle laiuse"
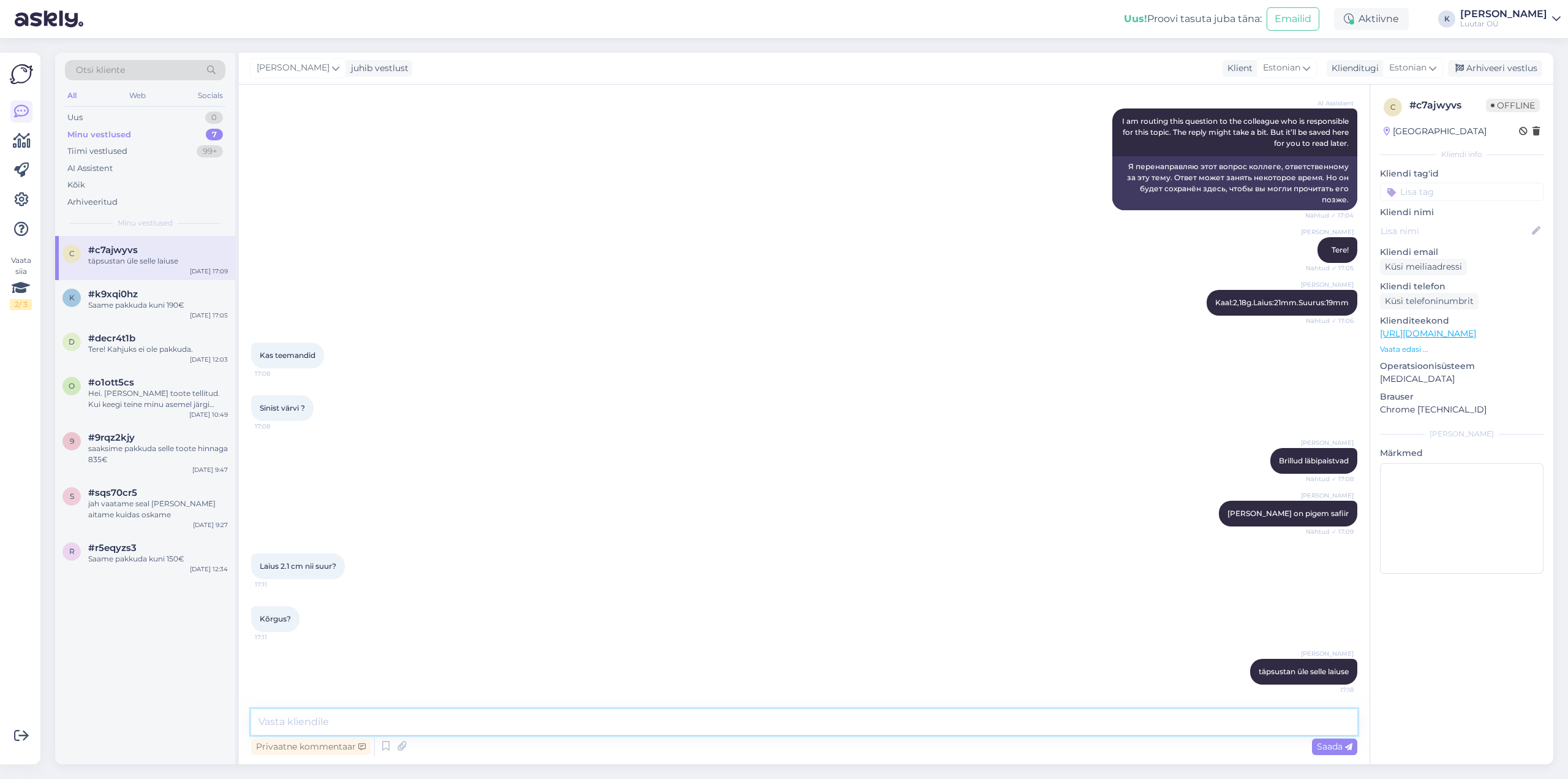
click at [517, 722] on textarea at bounding box center [804, 721] width 1106 height 26
type textarea "jah laius ikka 2,1cm"
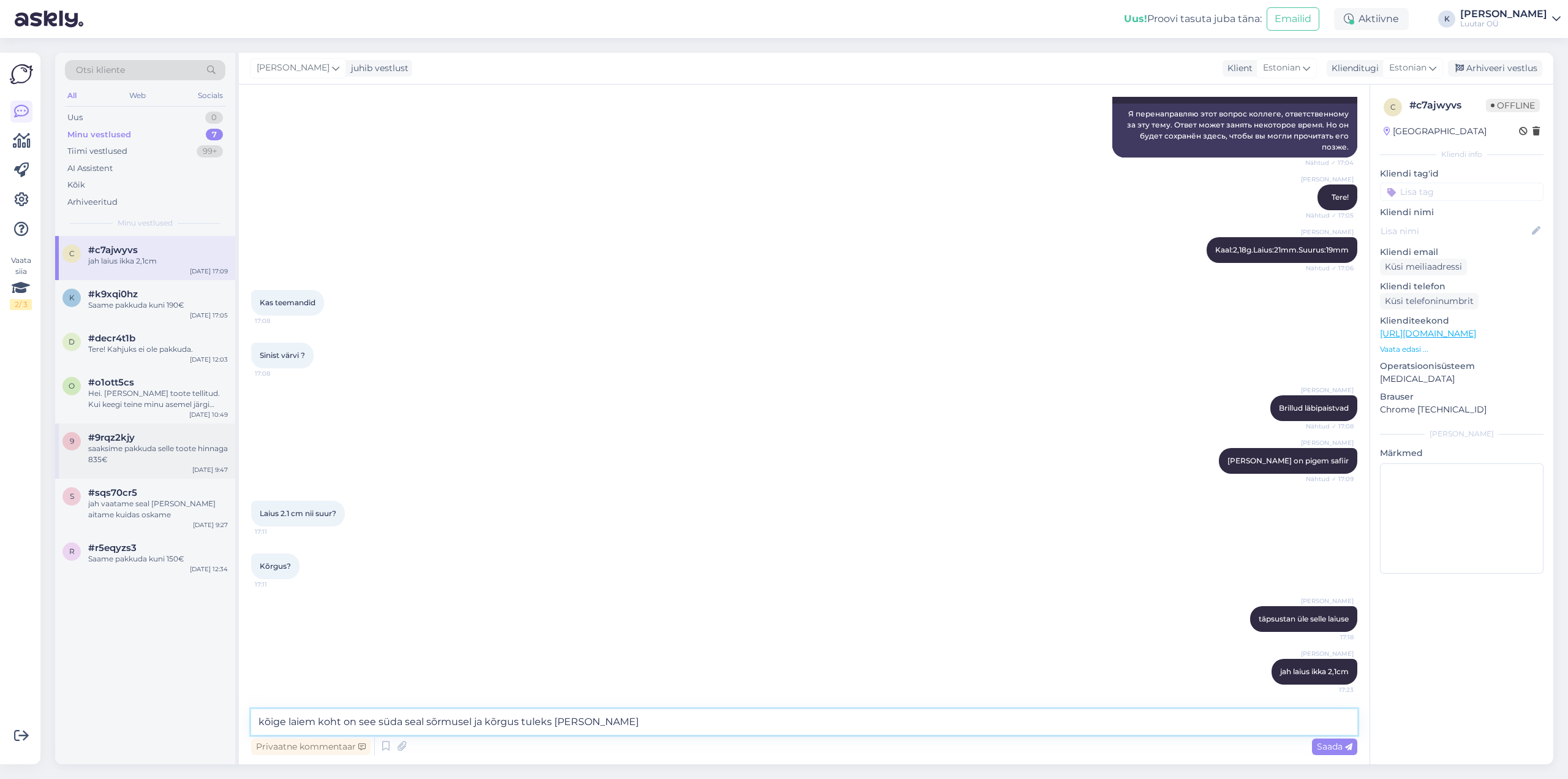
type textarea "kõige laiem koht on see süda seal sõrmusel ja kõrgus tuleks sama"
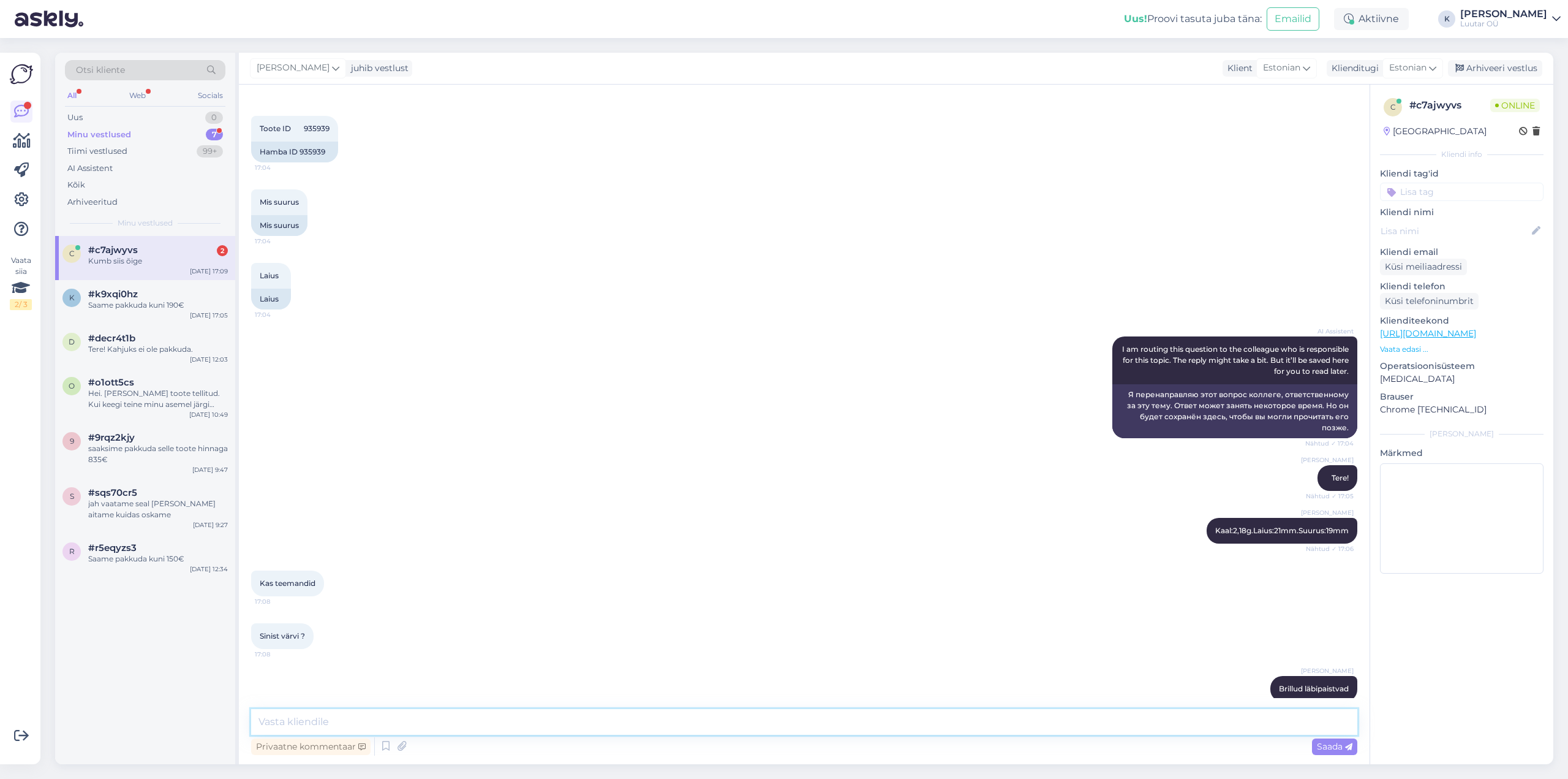
scroll to position [1323, 0]
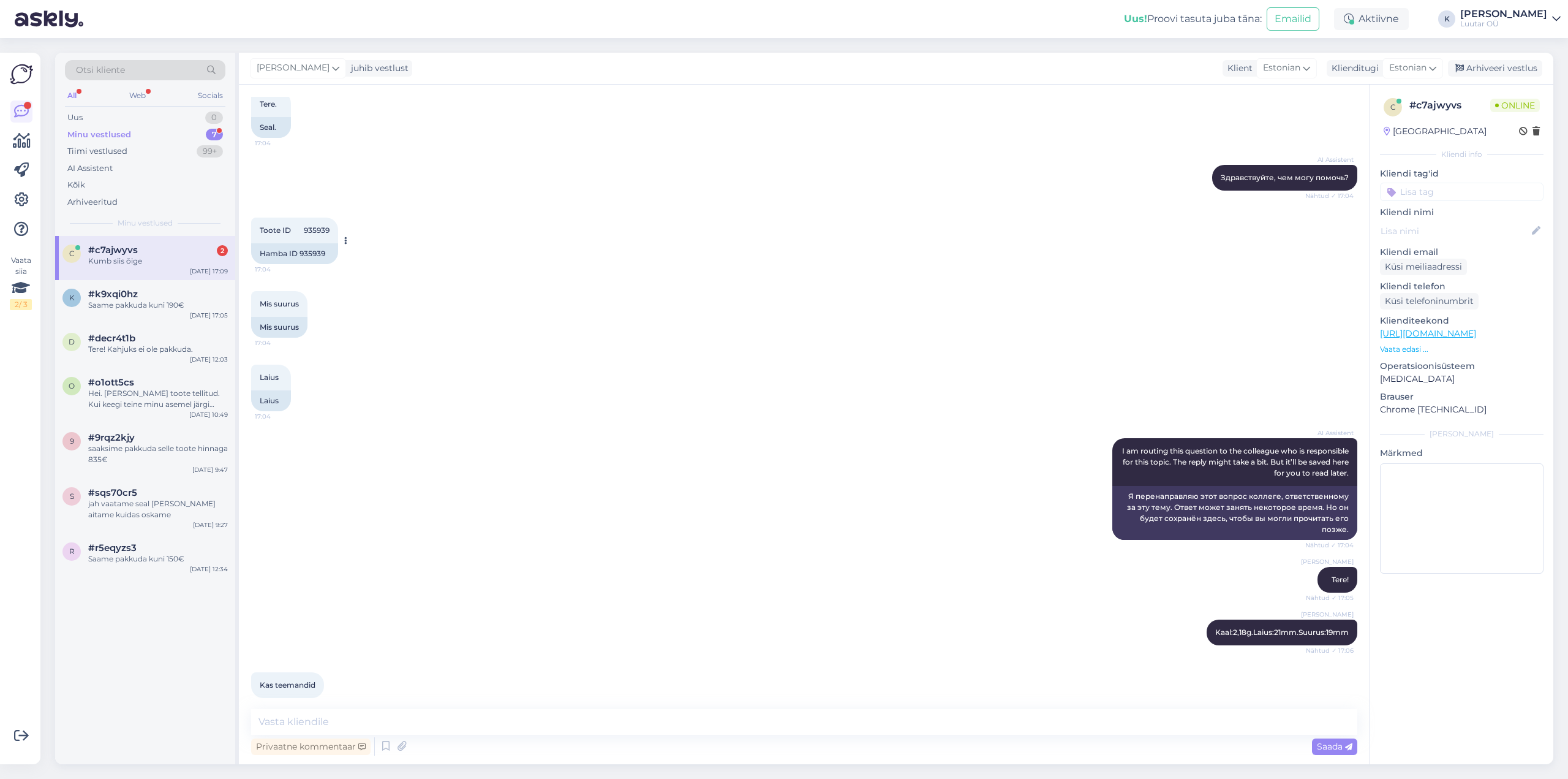
click at [320, 226] on span "Toote ID 935939" at bounding box center [294, 230] width 69 height 9
copy div "935939 17:04"
click at [429, 714] on textarea at bounding box center [804, 721] width 1106 height 26
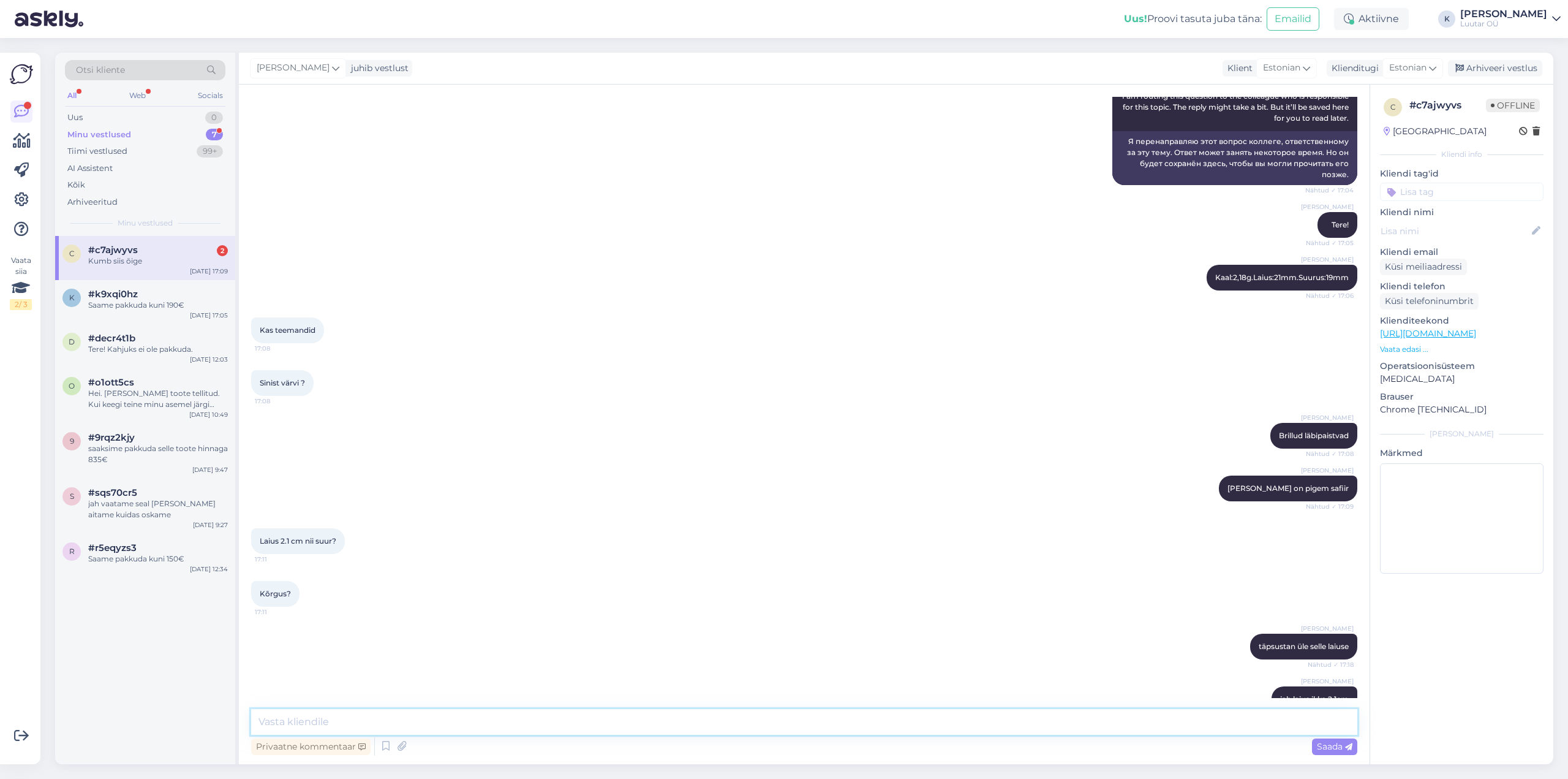
scroll to position [1875, 0]
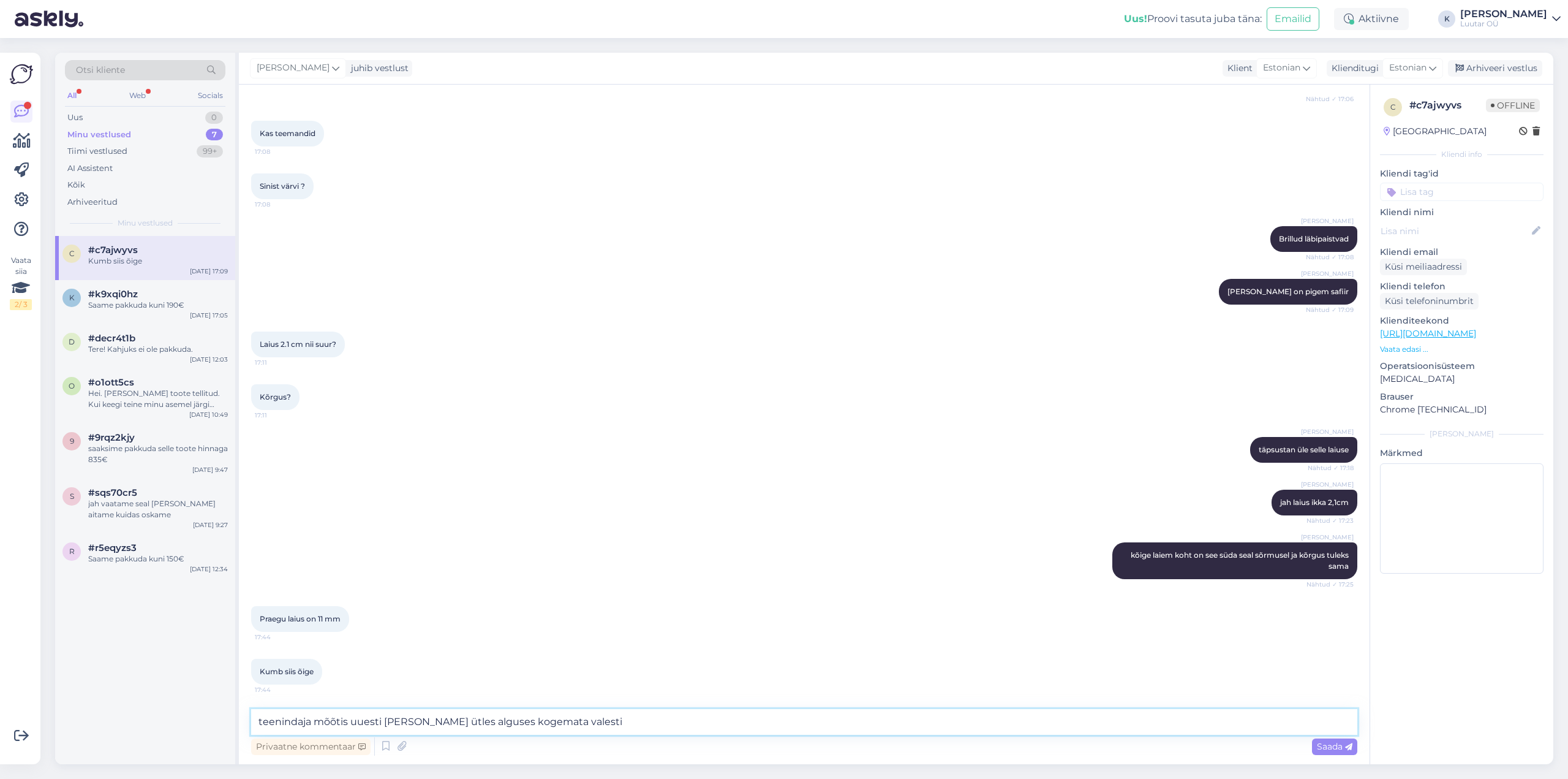
type textarea "teenindaja mõõtis uuesti [PERSON_NAME] ütles alguses kogemata valesti"
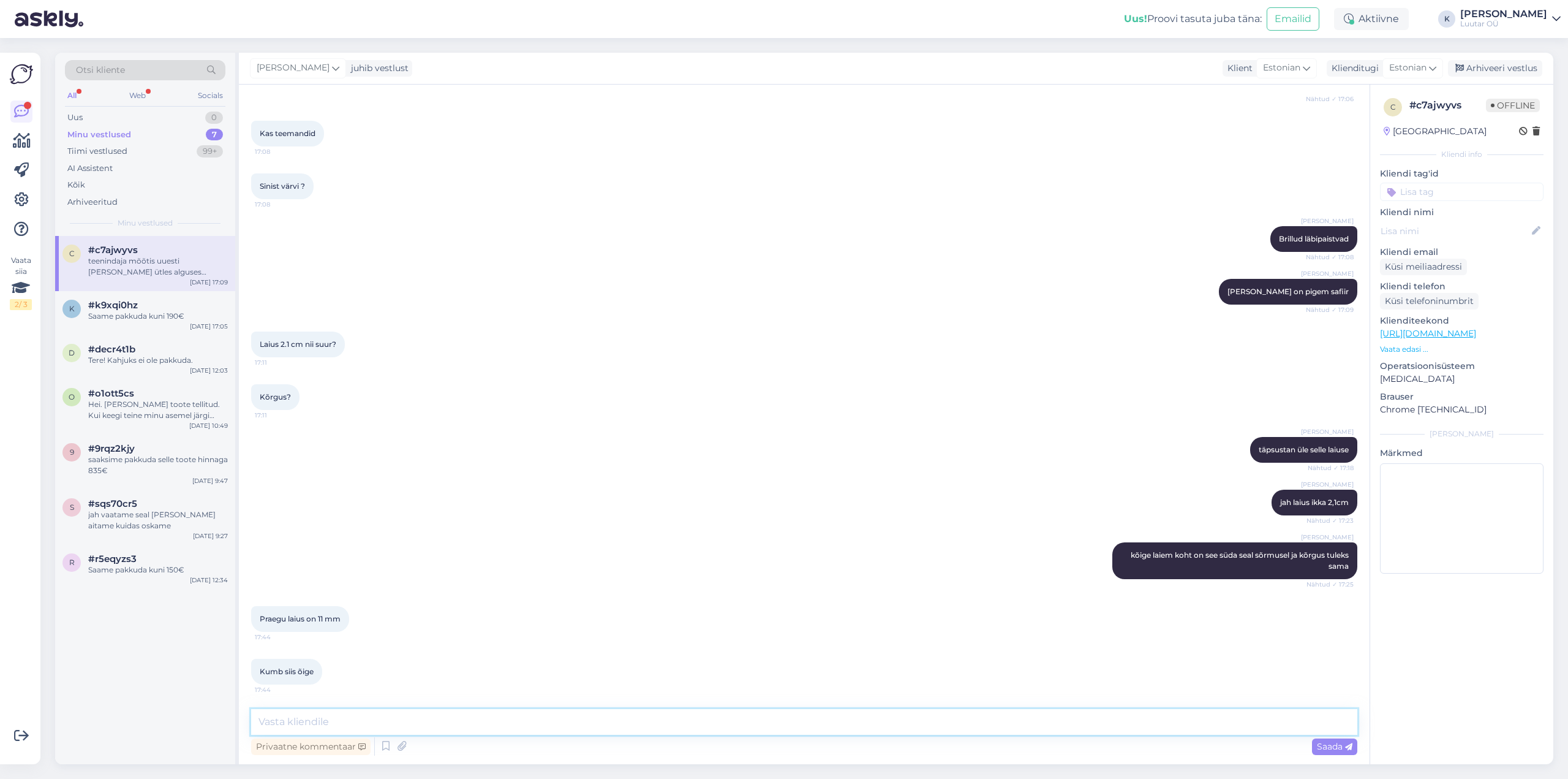
scroll to position [1938, 0]
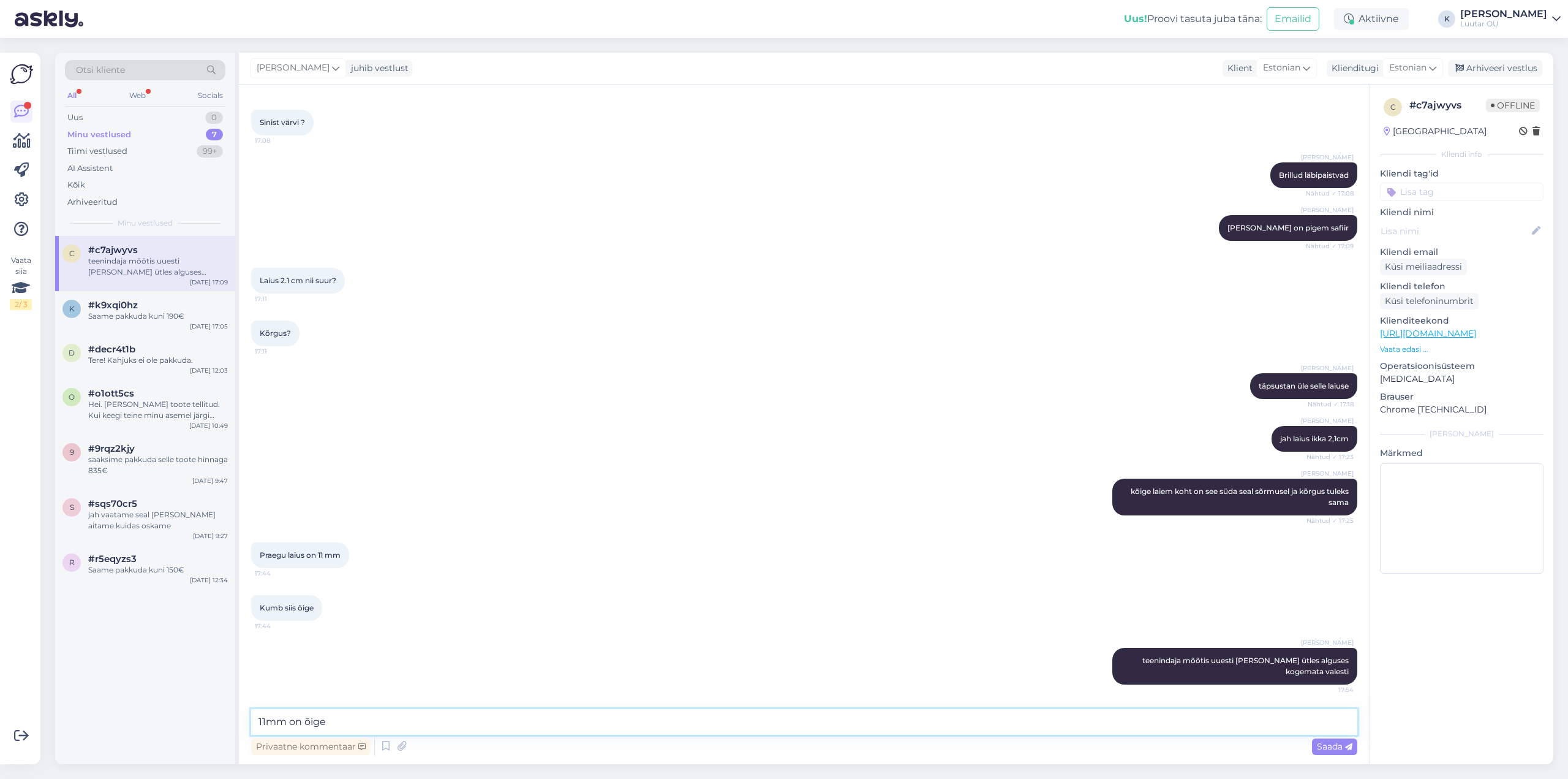
type textarea "11mm on õige'"
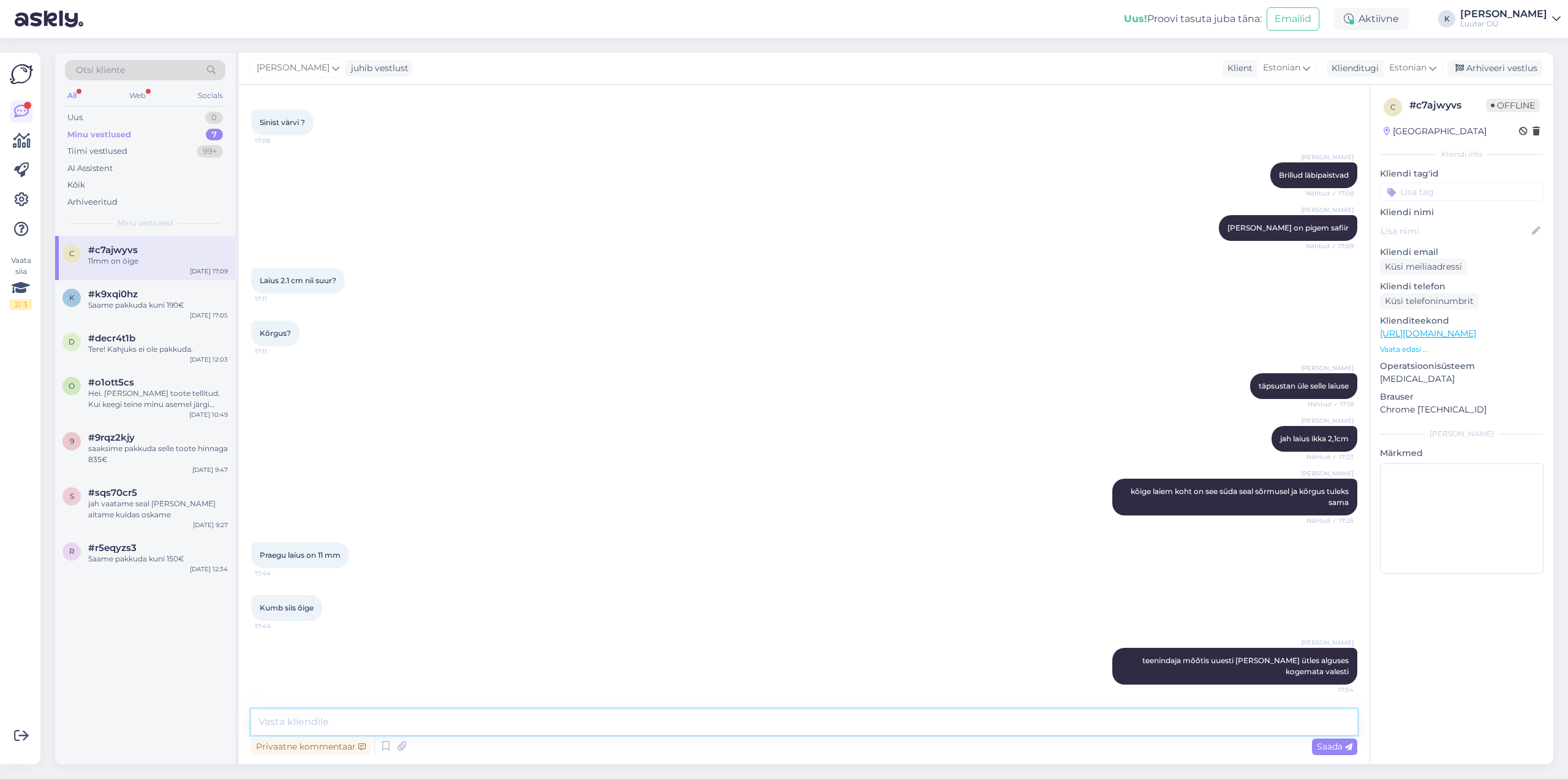
scroll to position [1991, 0]
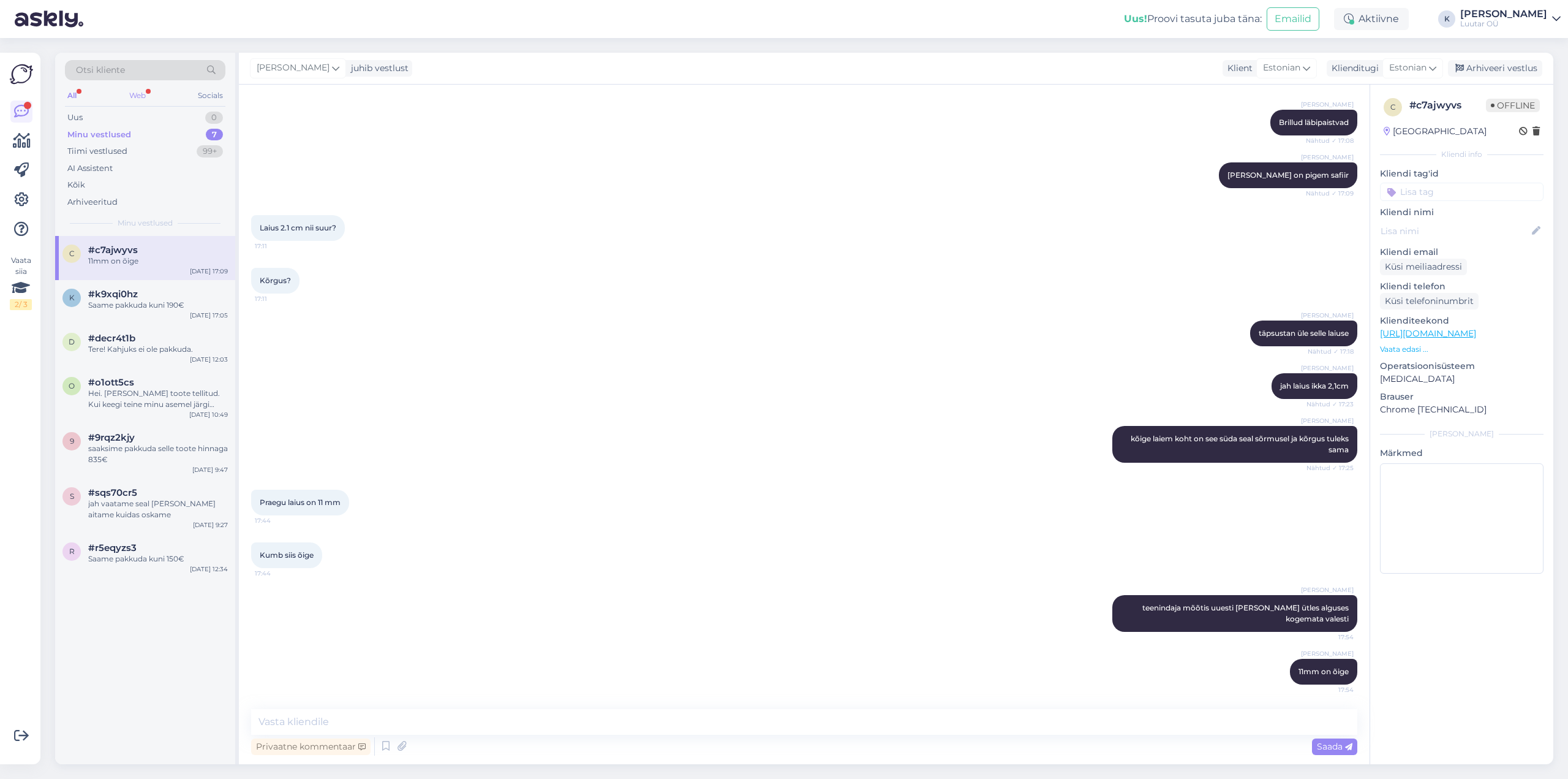
click at [138, 90] on div "Web" at bounding box center [137, 95] width 22 height 16
